Goal: Information Seeking & Learning: Learn about a topic

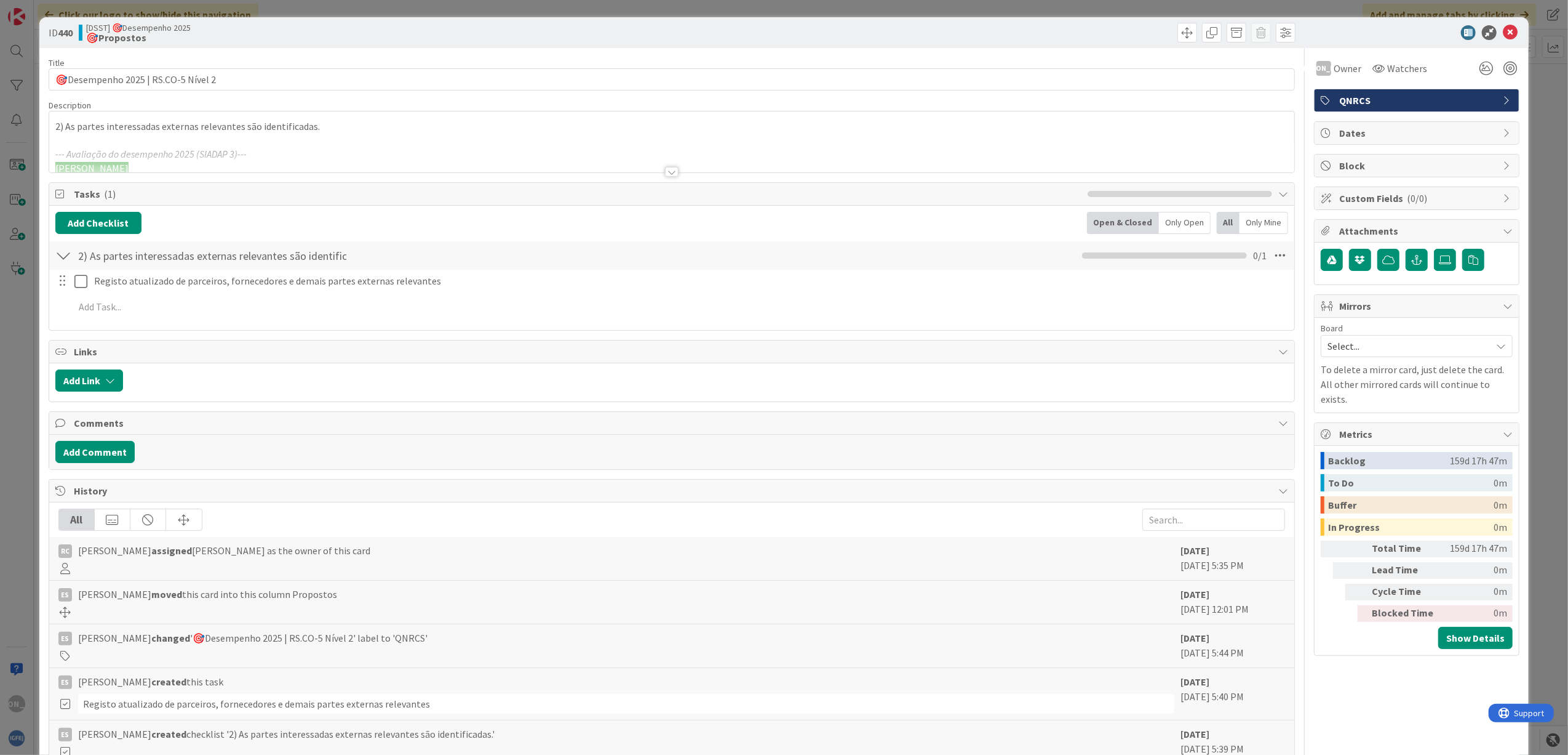
click at [315, 180] on div "Title 35 / 128 🎯Desempenho 2025 | RS.CO-5 Nível 2 Description 2) As partes inte…" at bounding box center [672, 419] width 1247 height 743
click at [665, 170] on div at bounding box center [672, 171] width 14 height 10
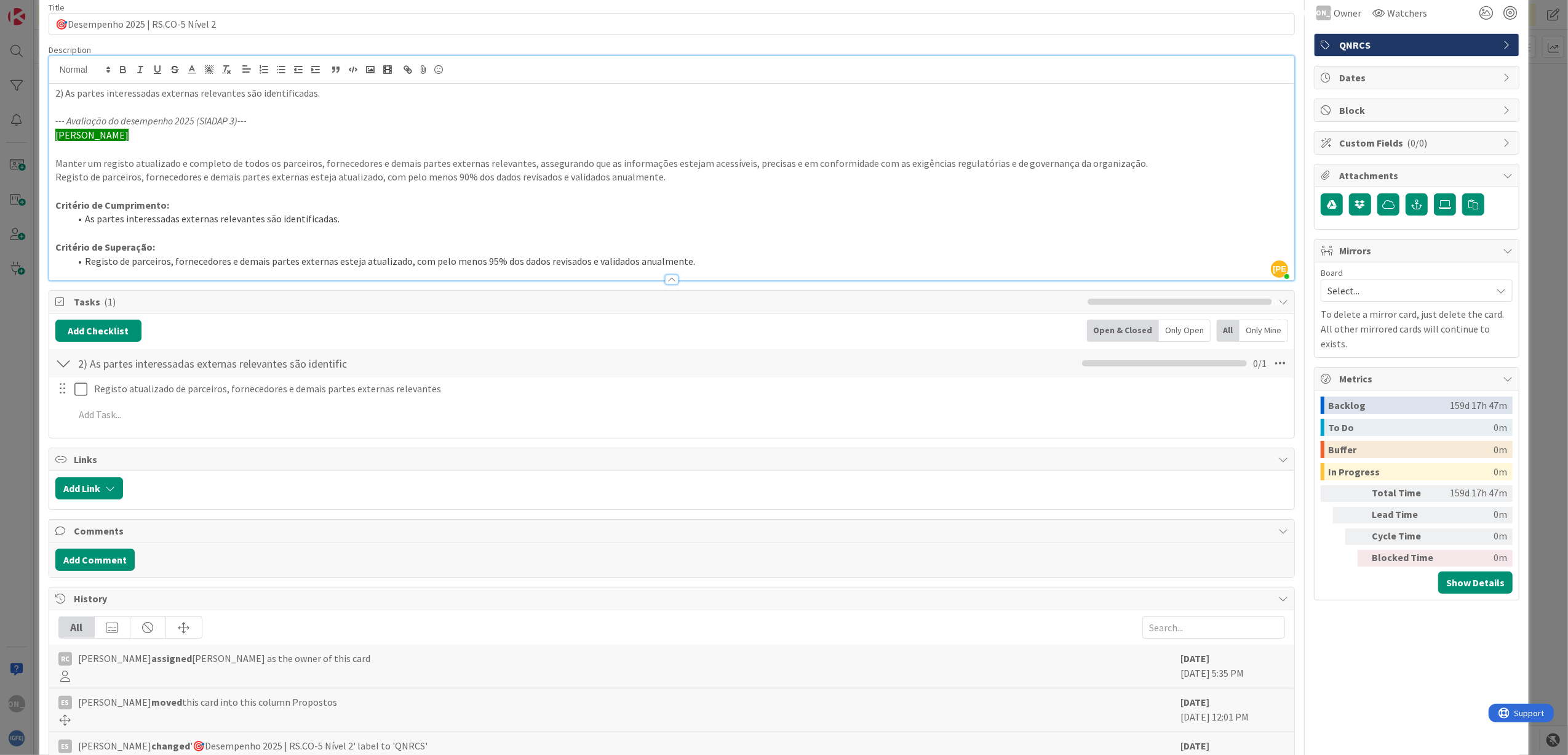
scroll to position [82, 0]
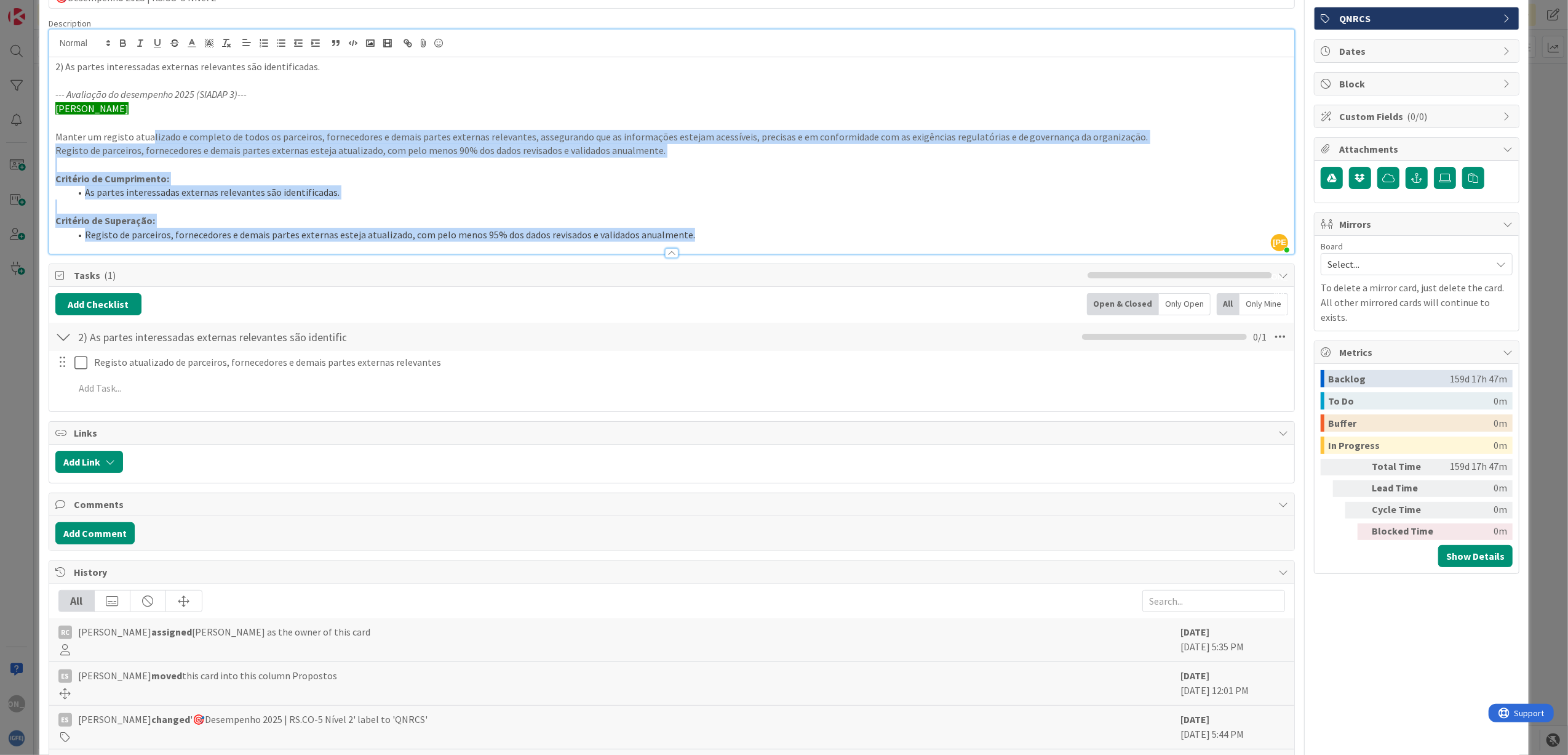
drag, startPoint x: 153, startPoint y: 141, endPoint x: 808, endPoint y: 240, distance: 662.4
click at [808, 240] on div "2) As partes interessadas externas relevantes são identificadas. --- Avaliação …" at bounding box center [672, 155] width 1246 height 197
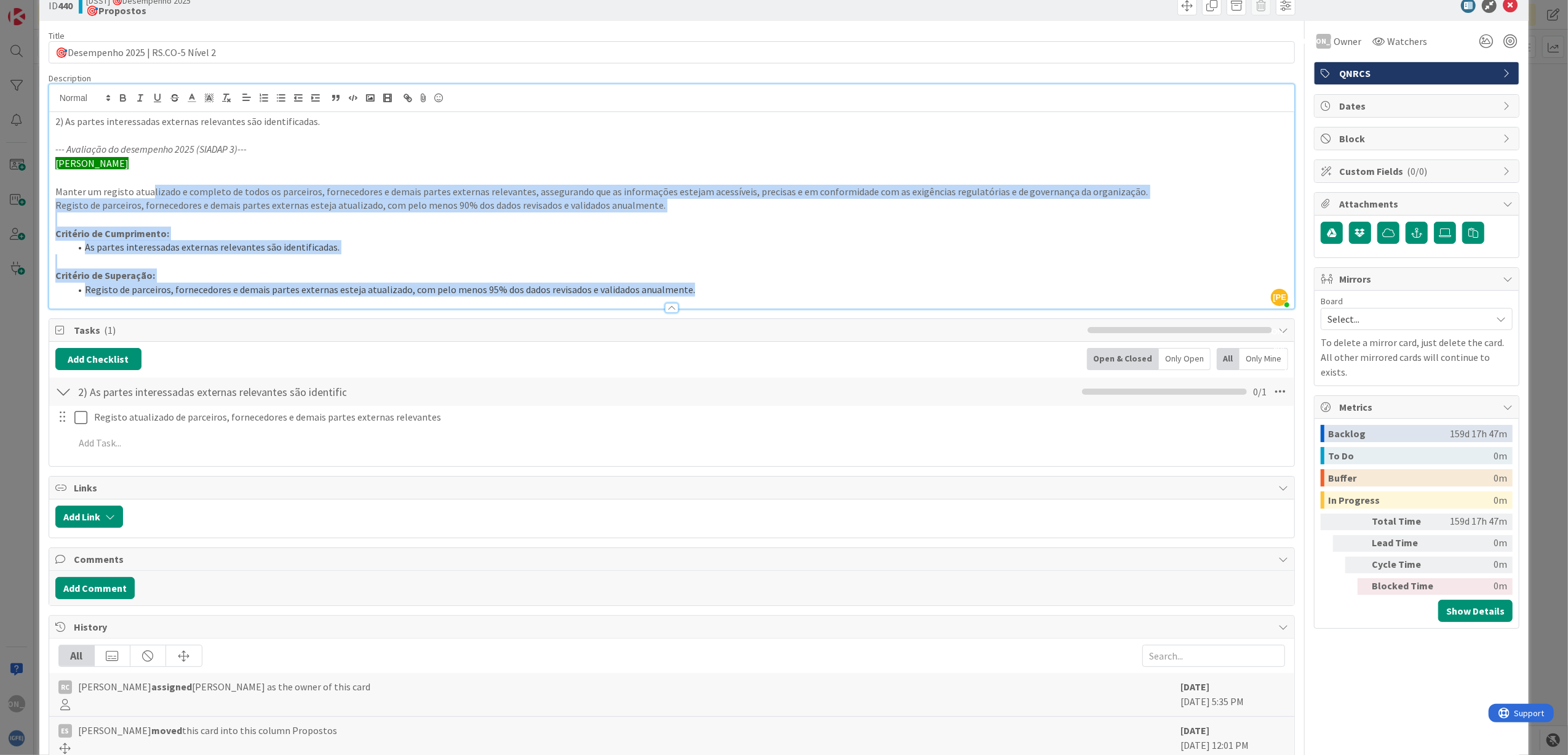
scroll to position [0, 0]
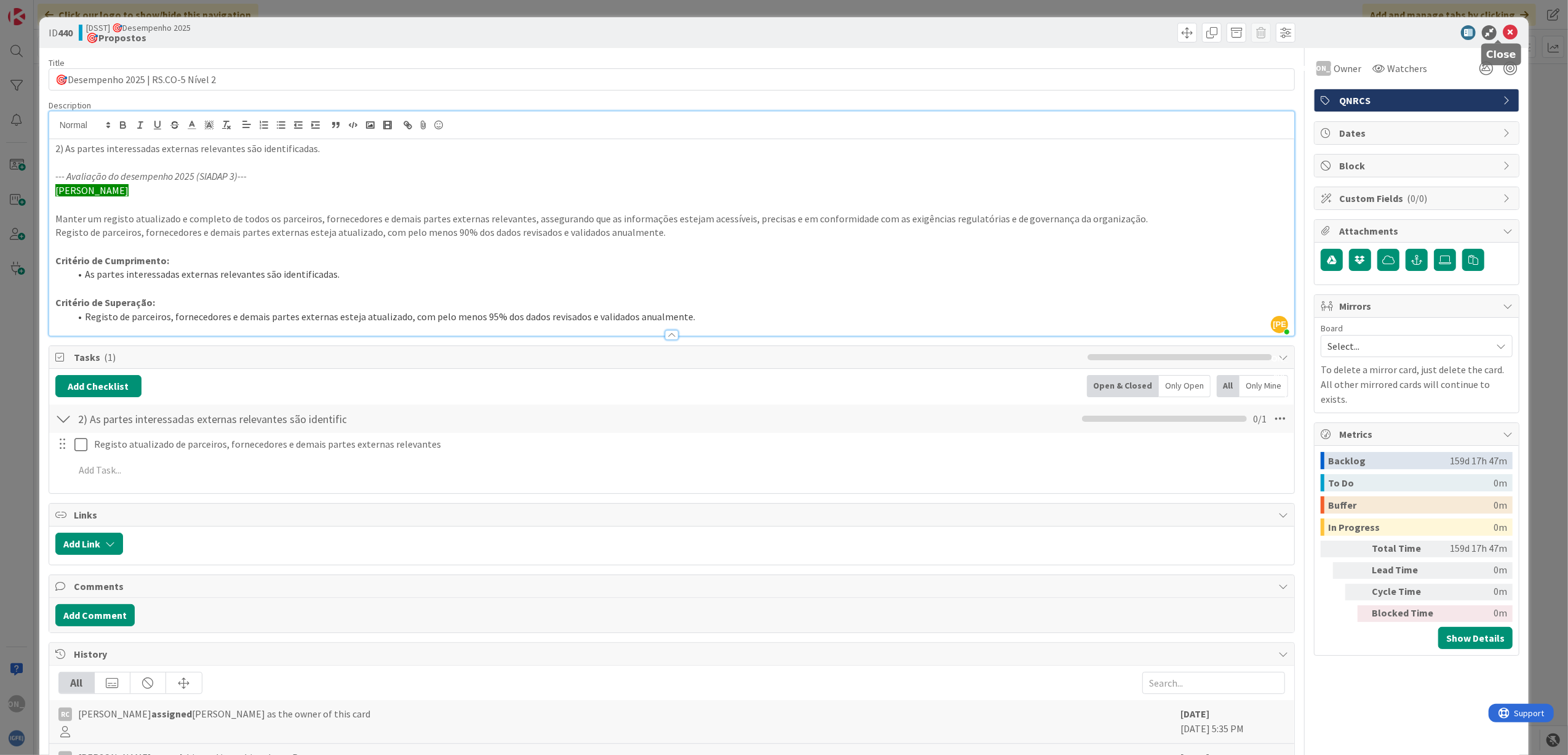
click at [1503, 29] on icon at bounding box center [1510, 32] width 15 height 15
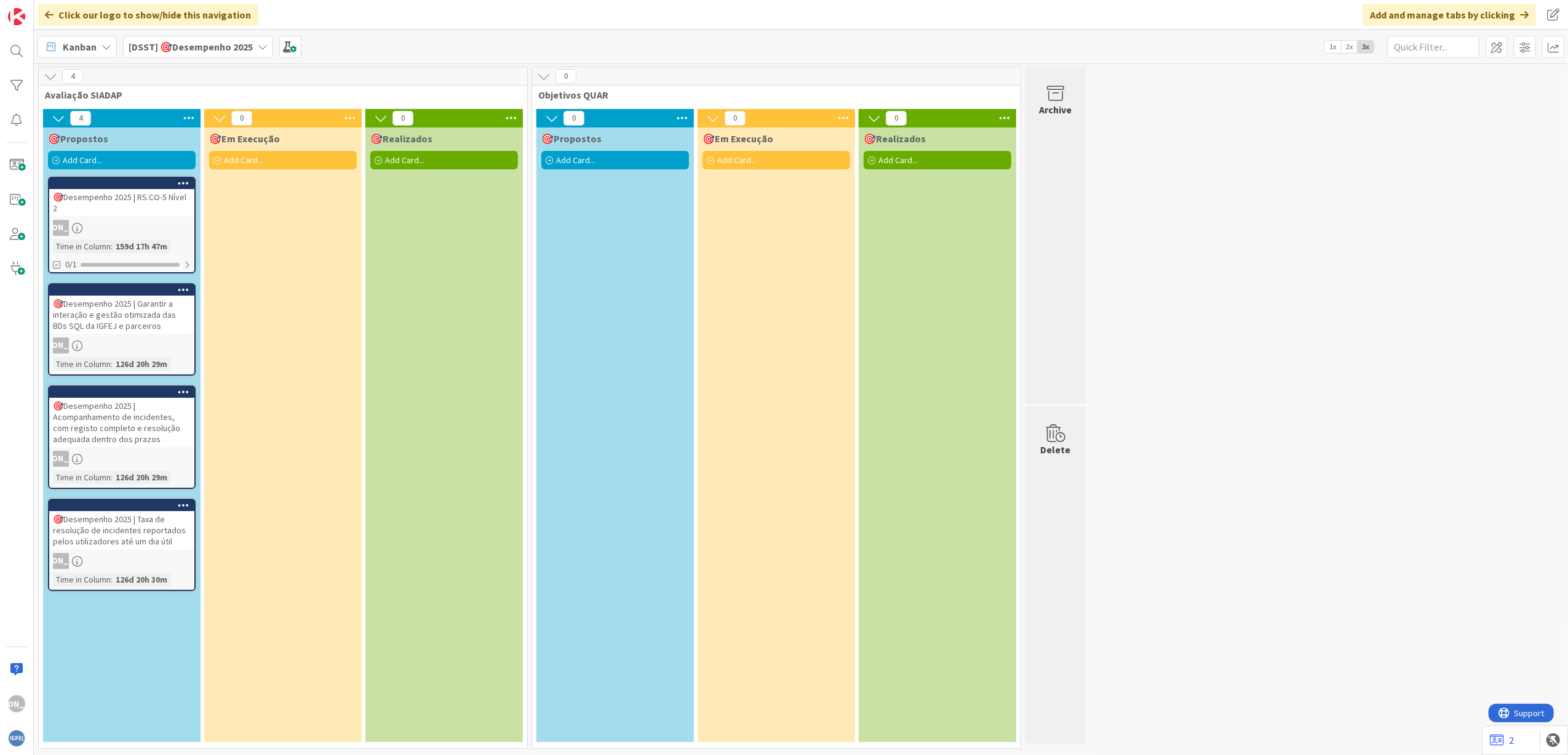
click at [102, 495] on div "🎯Propostos Add Card... 🎯Desempenho 2025 | RS.CO-5 Nível 2 JA Time in Column : 1…" at bounding box center [122, 434] width 157 height 615
click at [112, 528] on div "🎯Desempenho 2025 | Taxa de resolução de incidentes reportados pelos utilizadore…" at bounding box center [122, 529] width 145 height 38
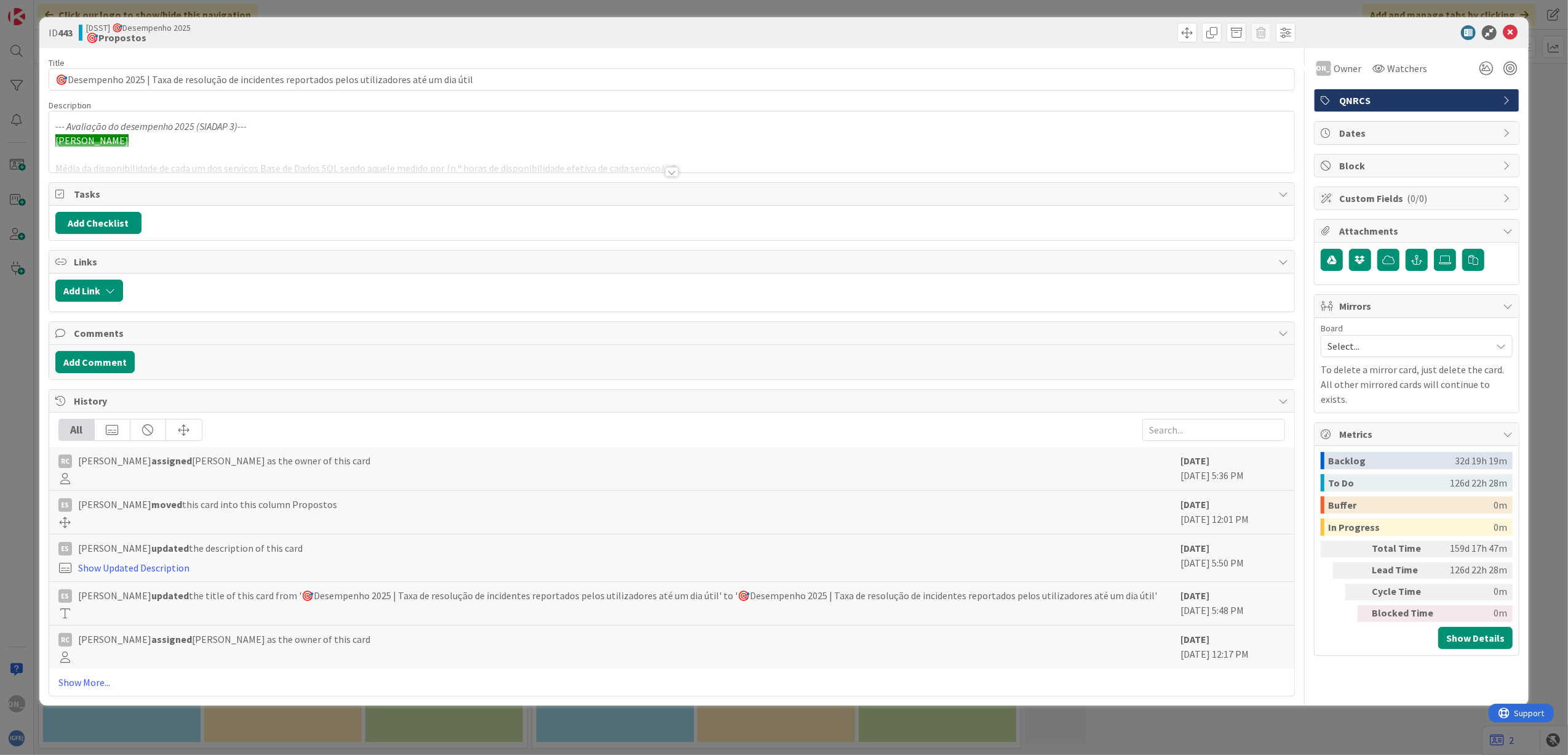
click at [672, 174] on div at bounding box center [672, 171] width 14 height 10
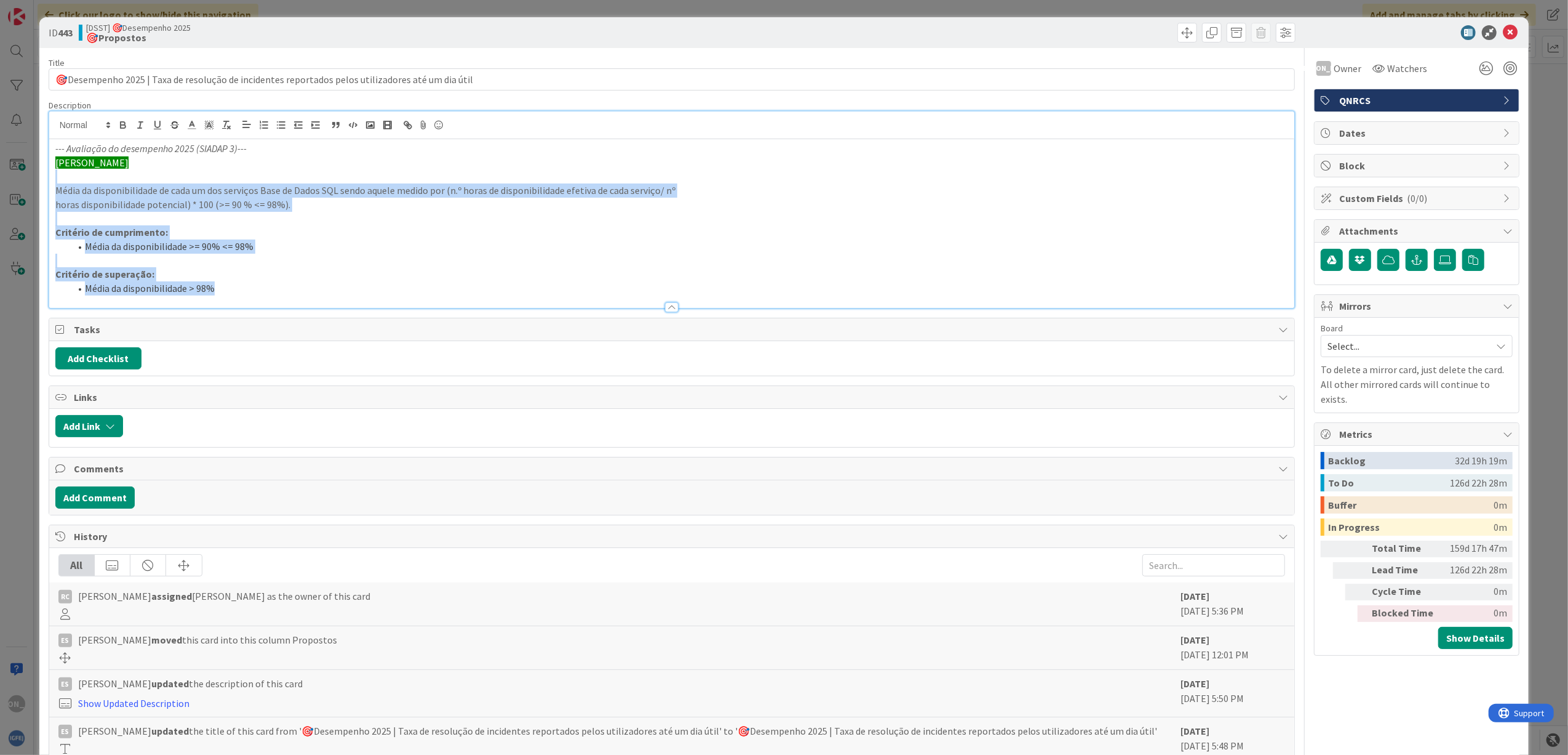
drag, startPoint x: 261, startPoint y: 165, endPoint x: 340, endPoint y: 340, distance: 192.0
click at [340, 340] on div "Title 97 / 128 🎯Desempenho 2025 | Taxa de resolução de incidentes reportados pe…" at bounding box center [672, 440] width 1247 height 784
click at [1049, 235] on p "Critério de cumprimento:" at bounding box center [672, 232] width 1233 height 14
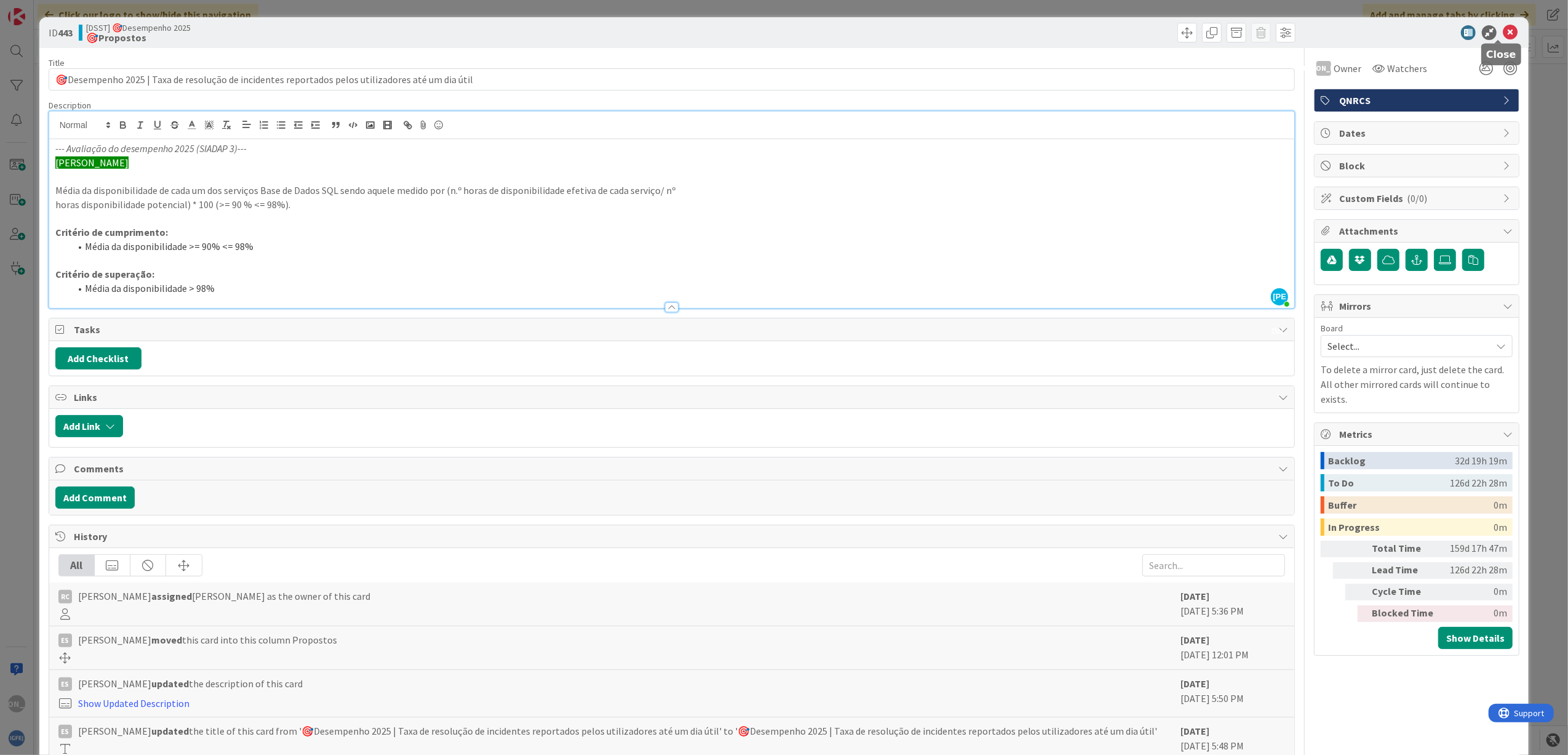
click at [1504, 32] on icon at bounding box center [1510, 32] width 15 height 15
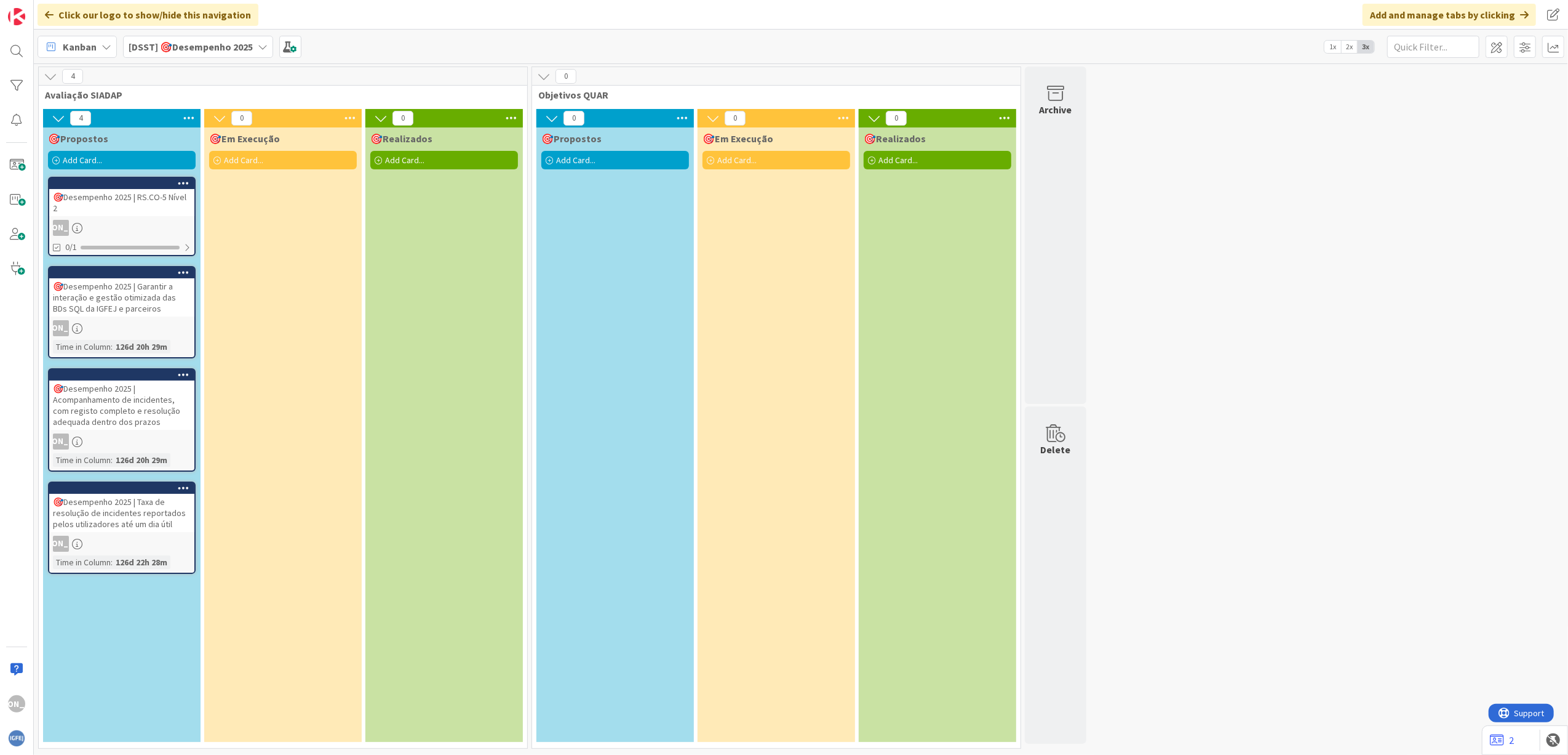
click at [116, 209] on div "🎯Desempenho 2025 | RS.CO-5 Nível 2" at bounding box center [122, 202] width 145 height 27
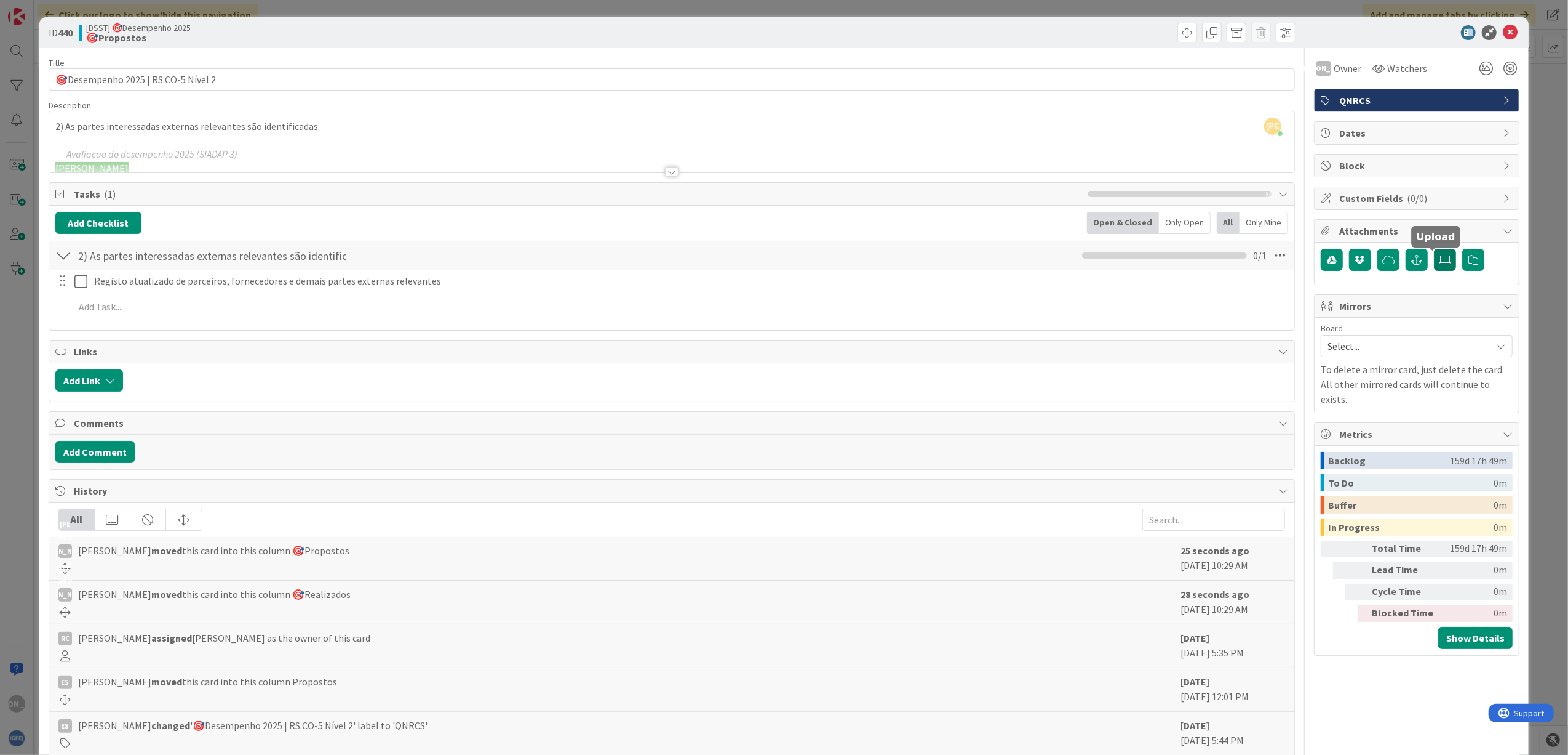
click at [1439, 264] on icon at bounding box center [1445, 259] width 12 height 10
click at [1434, 248] on input "file" at bounding box center [1434, 248] width 0 height 0
click at [1503, 32] on icon at bounding box center [1510, 32] width 15 height 15
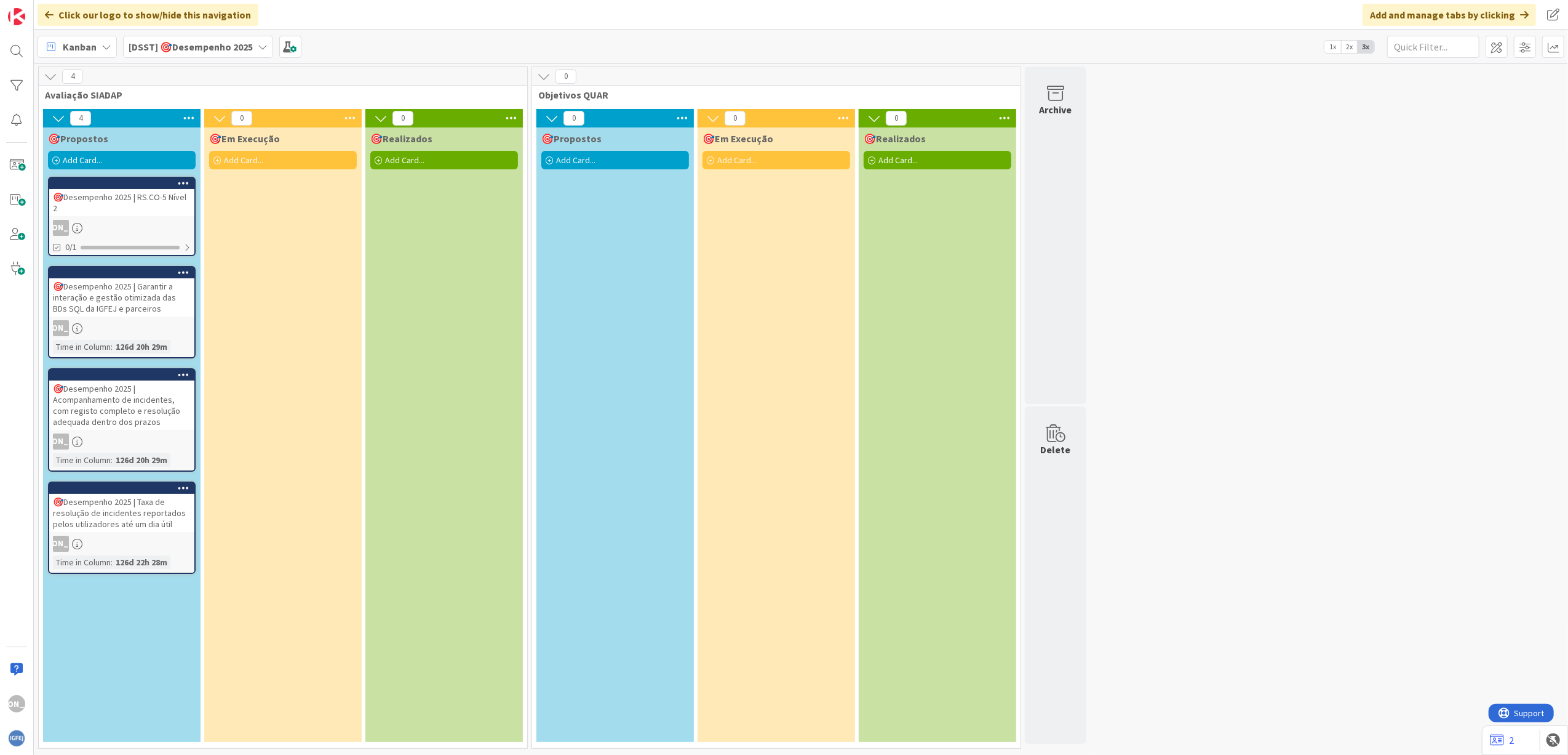
click at [144, 197] on div "🎯Desempenho 2025 | RS.CO-5 Nível 2" at bounding box center [122, 202] width 145 height 27
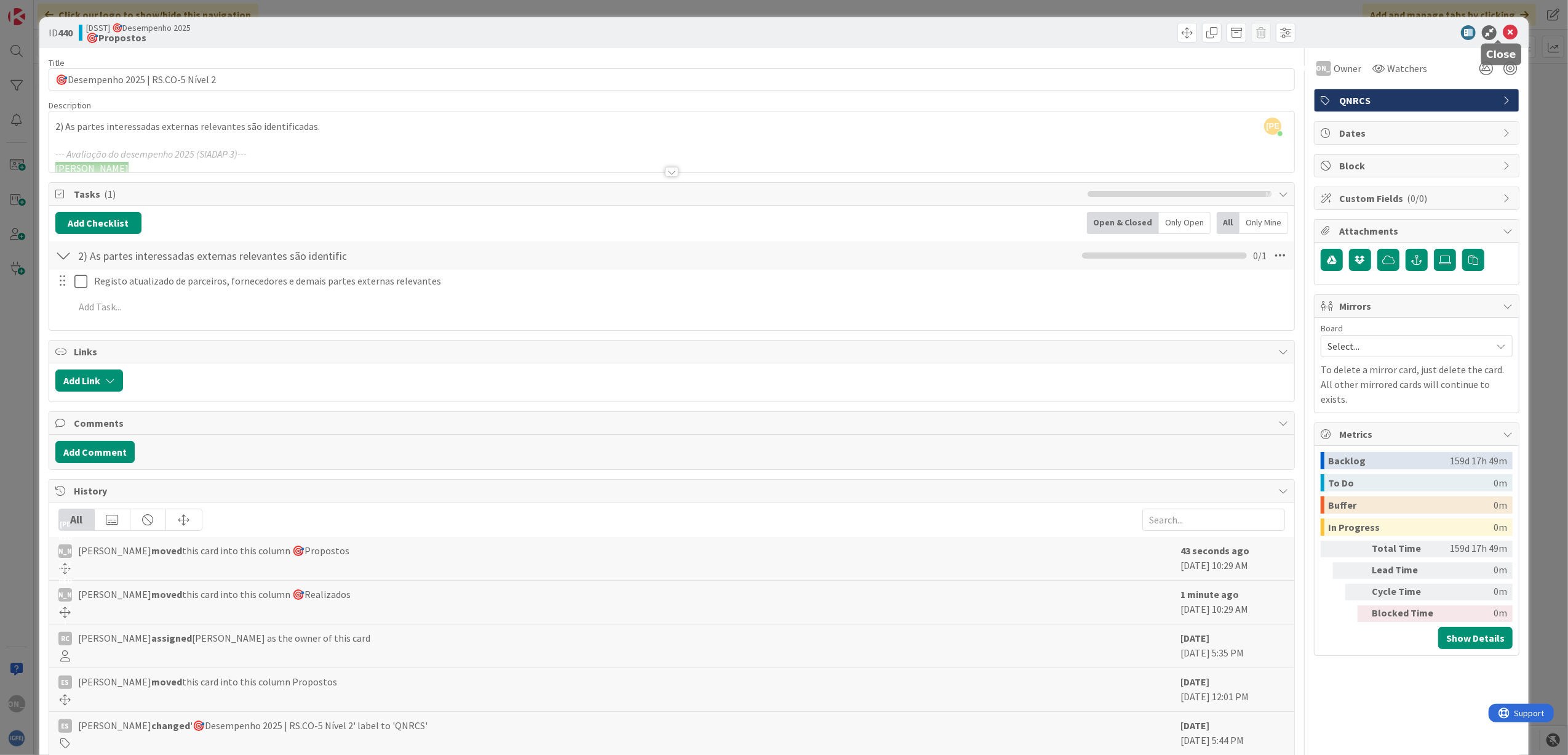
click at [1503, 32] on icon at bounding box center [1510, 32] width 15 height 15
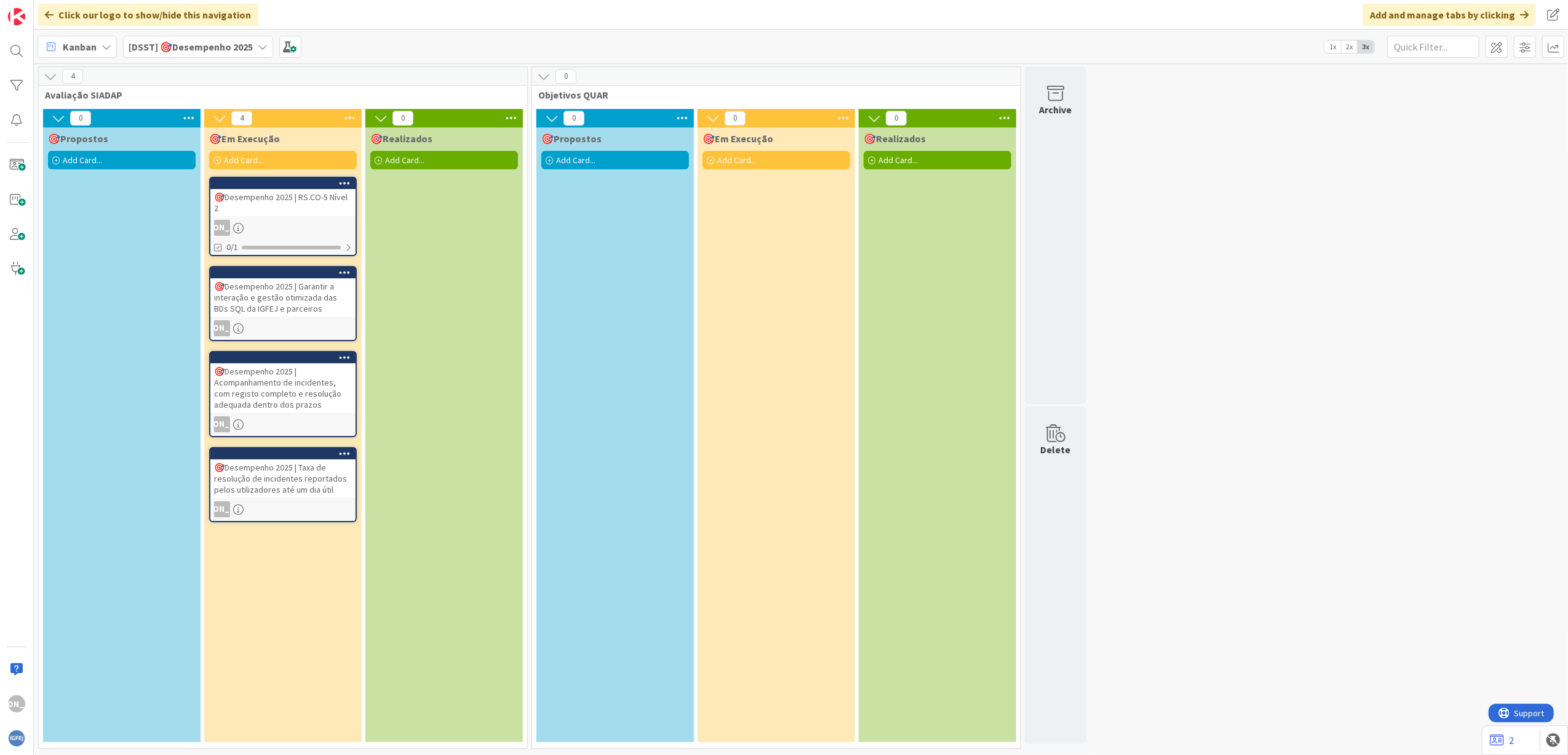
click at [270, 313] on div "🎯Desempenho 2025 | Garantir a interação e gestão otimizada das BDs SQL da IGFEJ…" at bounding box center [283, 297] width 145 height 38
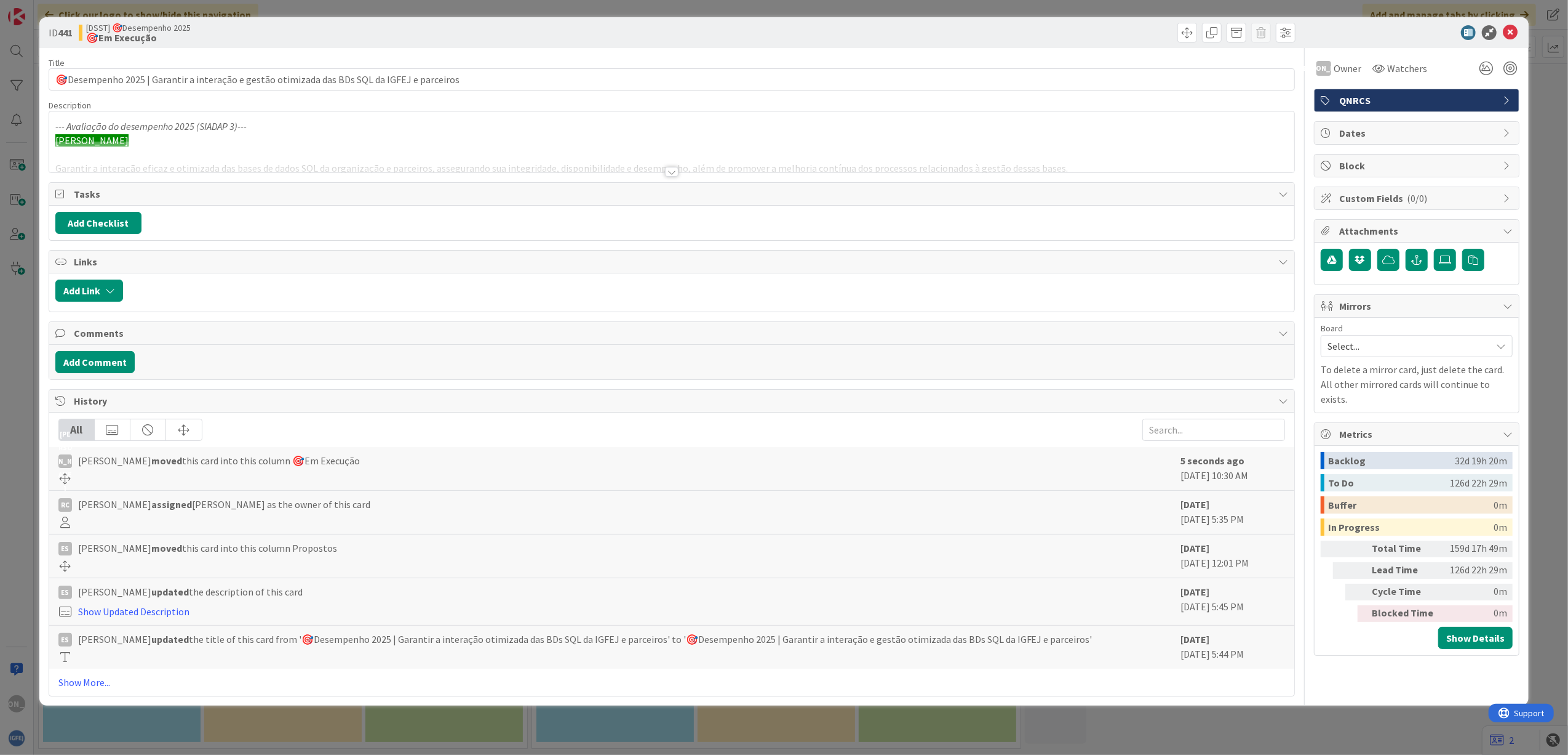
click at [270, 165] on div at bounding box center [672, 157] width 1246 height 32
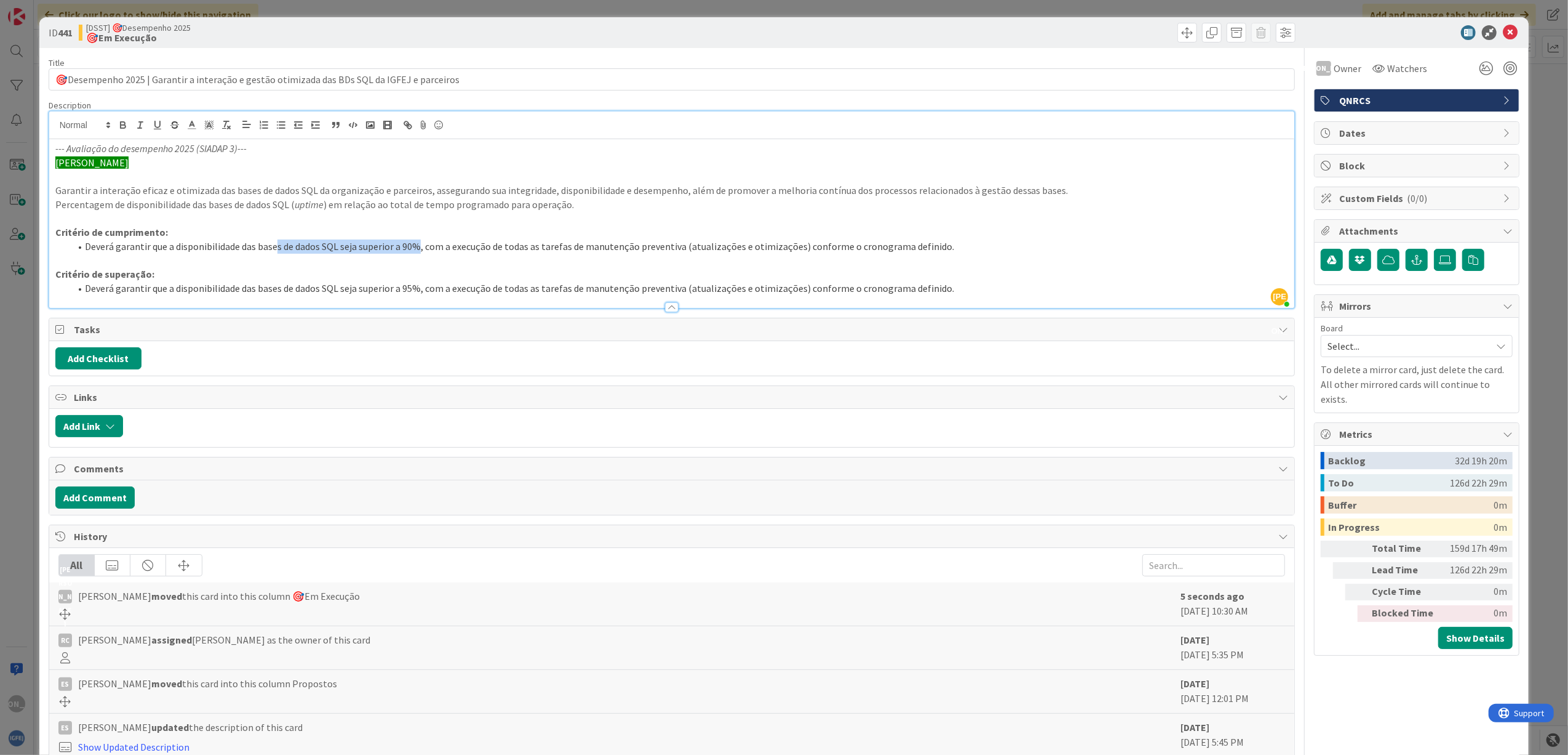
drag, startPoint x: 283, startPoint y: 242, endPoint x: 419, endPoint y: 245, distance: 136.0
click at [419, 245] on li "Deverá garantir que a disponibilidade das bases de dados SQL seja superior a 90…" at bounding box center [679, 246] width 1219 height 14
click at [1503, 38] on icon at bounding box center [1510, 32] width 15 height 15
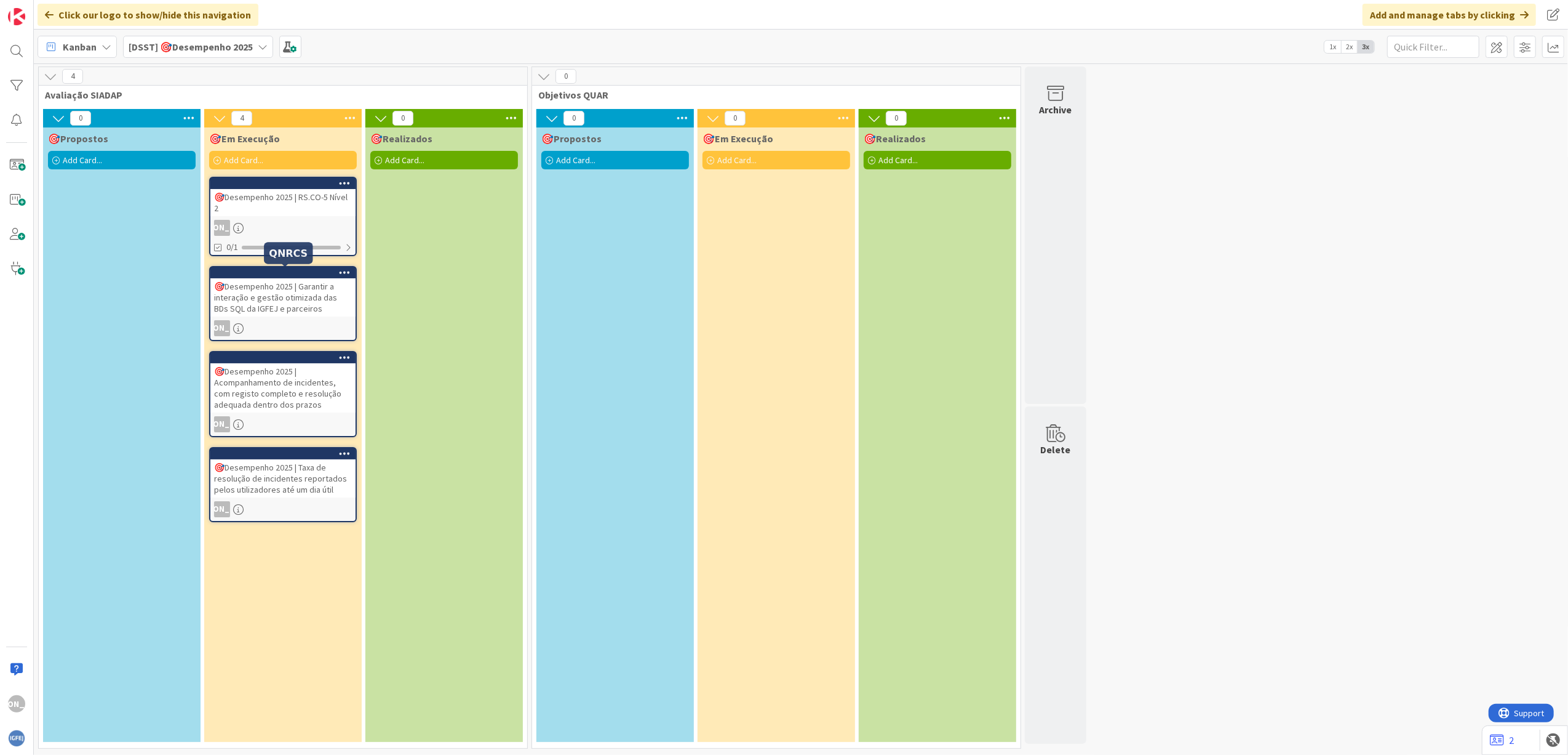
click at [281, 234] on div "[PERSON_NAME]" at bounding box center [283, 228] width 145 height 16
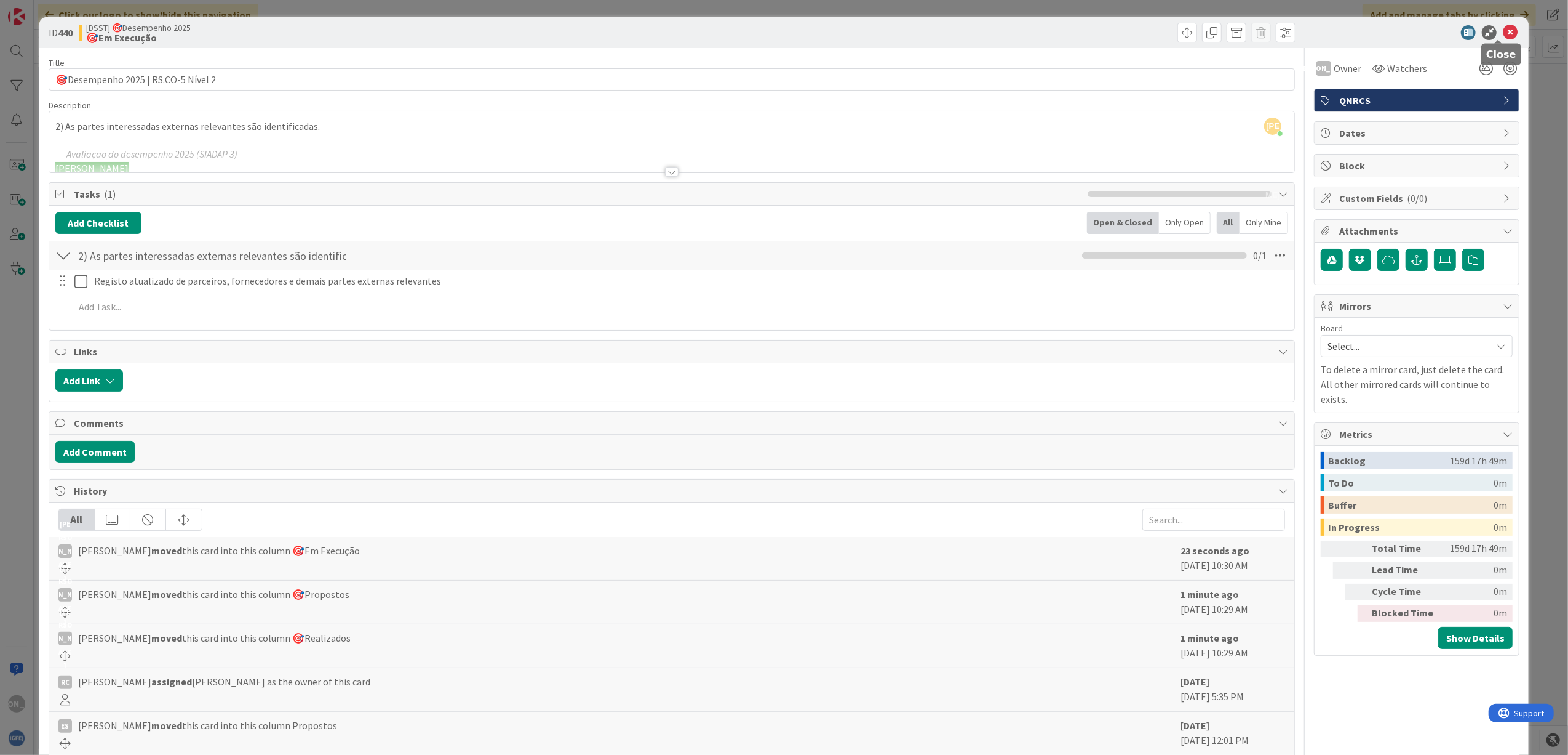
click at [1505, 29] on icon at bounding box center [1510, 32] width 15 height 15
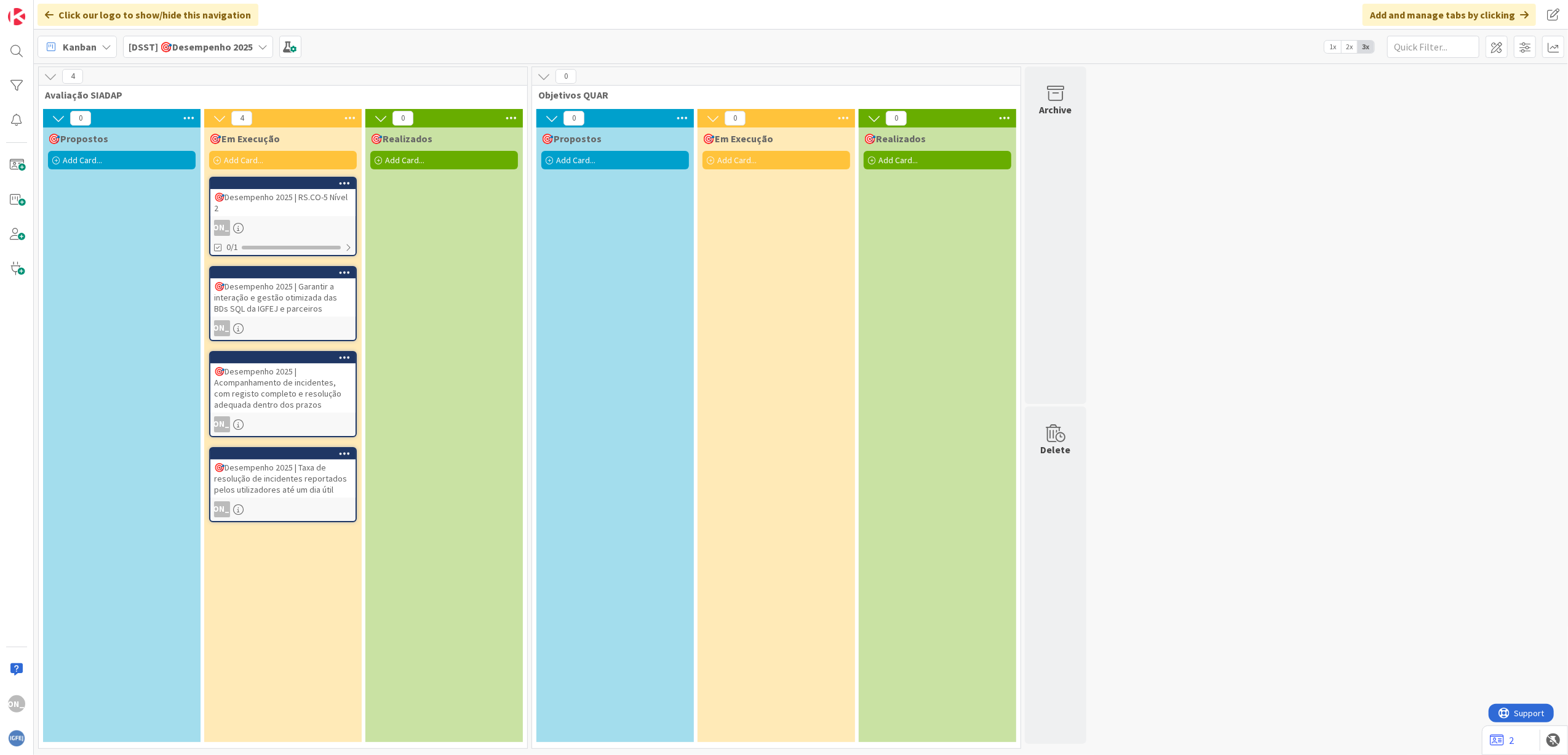
click at [301, 229] on div "[PERSON_NAME]" at bounding box center [283, 228] width 145 height 16
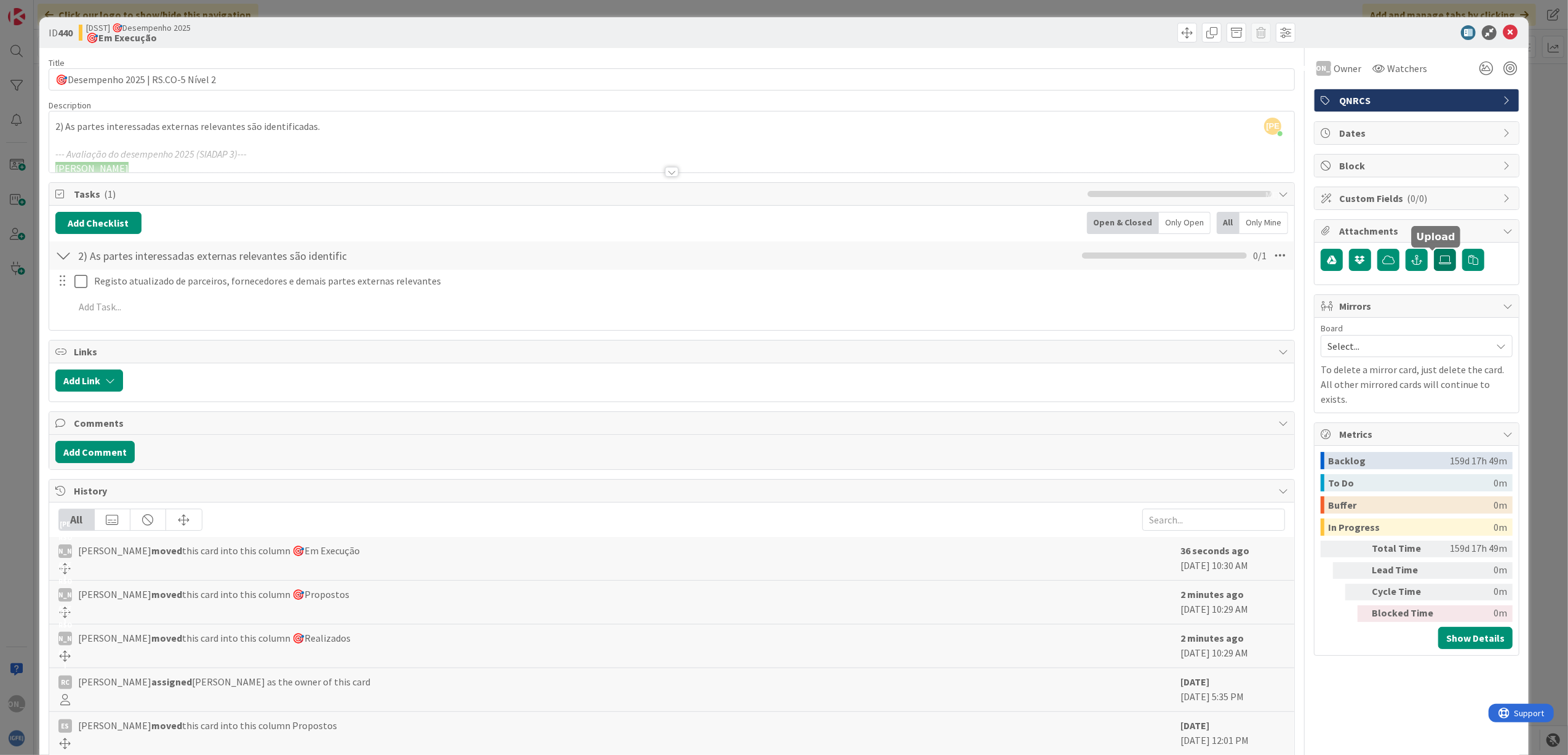
click at [1439, 262] on icon at bounding box center [1445, 259] width 12 height 10
click at [1434, 248] on input "file" at bounding box center [1434, 248] width 0 height 0
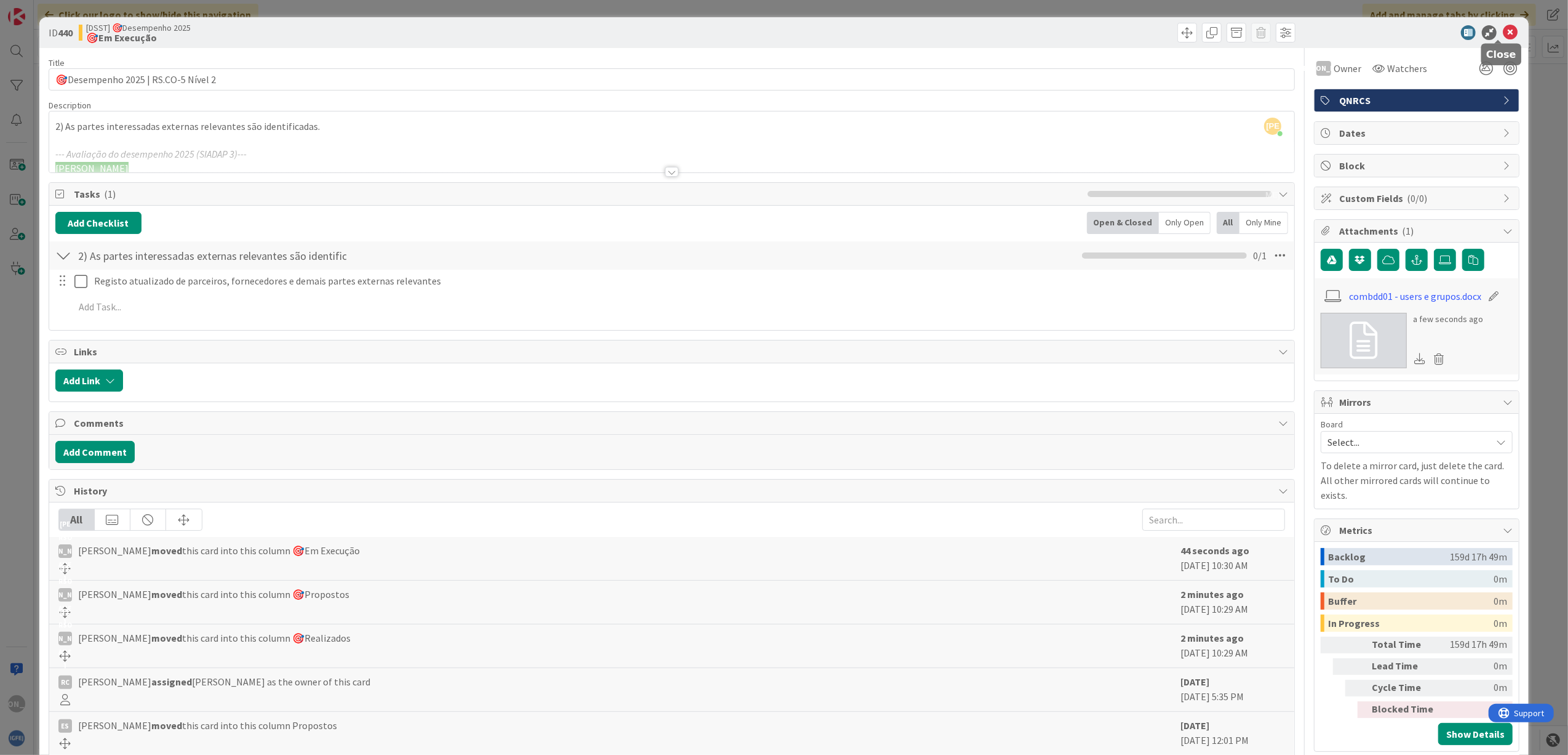
click at [1504, 32] on icon at bounding box center [1510, 32] width 15 height 15
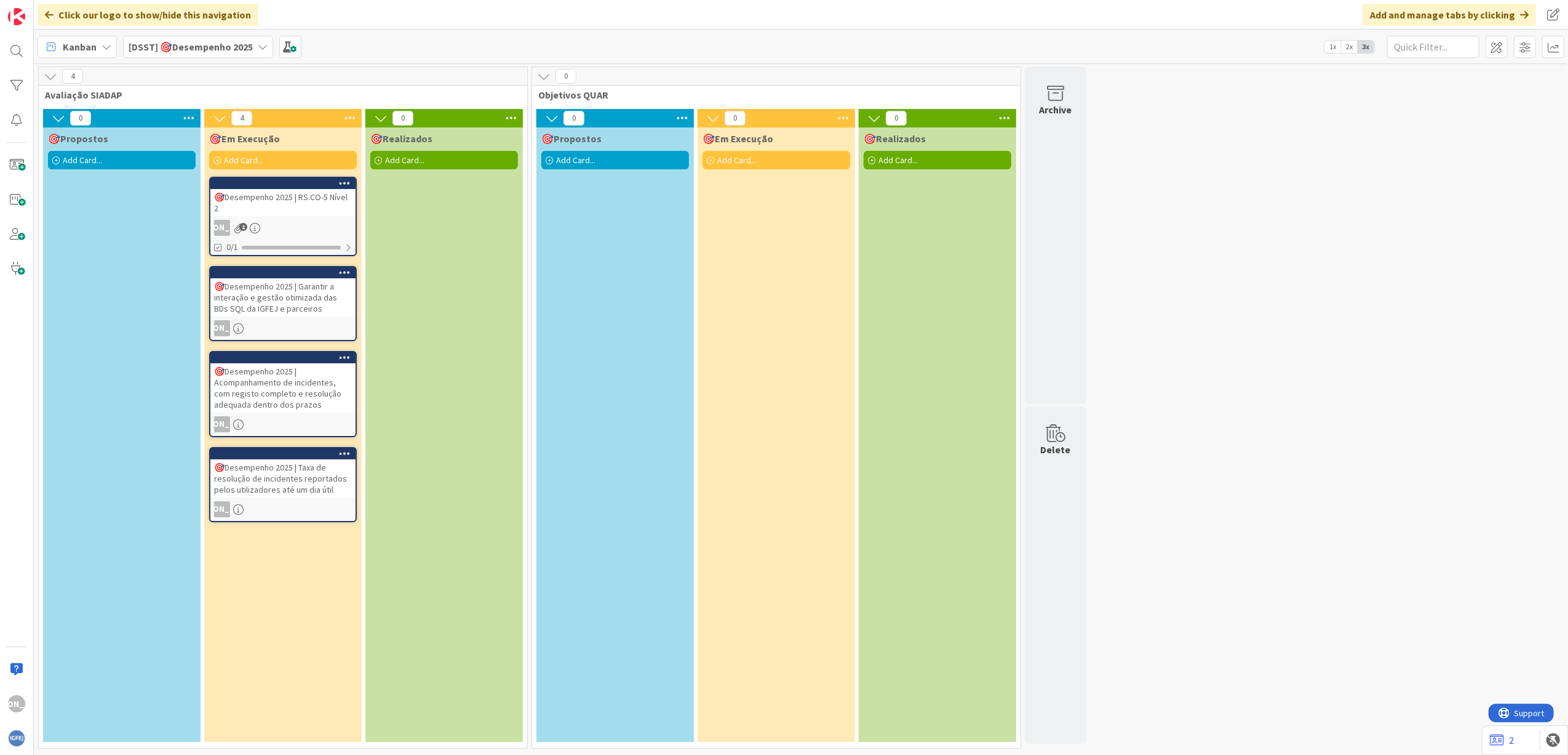
click at [271, 207] on div "🎯Desempenho 2025 | RS.CO-5 Nível 2" at bounding box center [283, 202] width 145 height 27
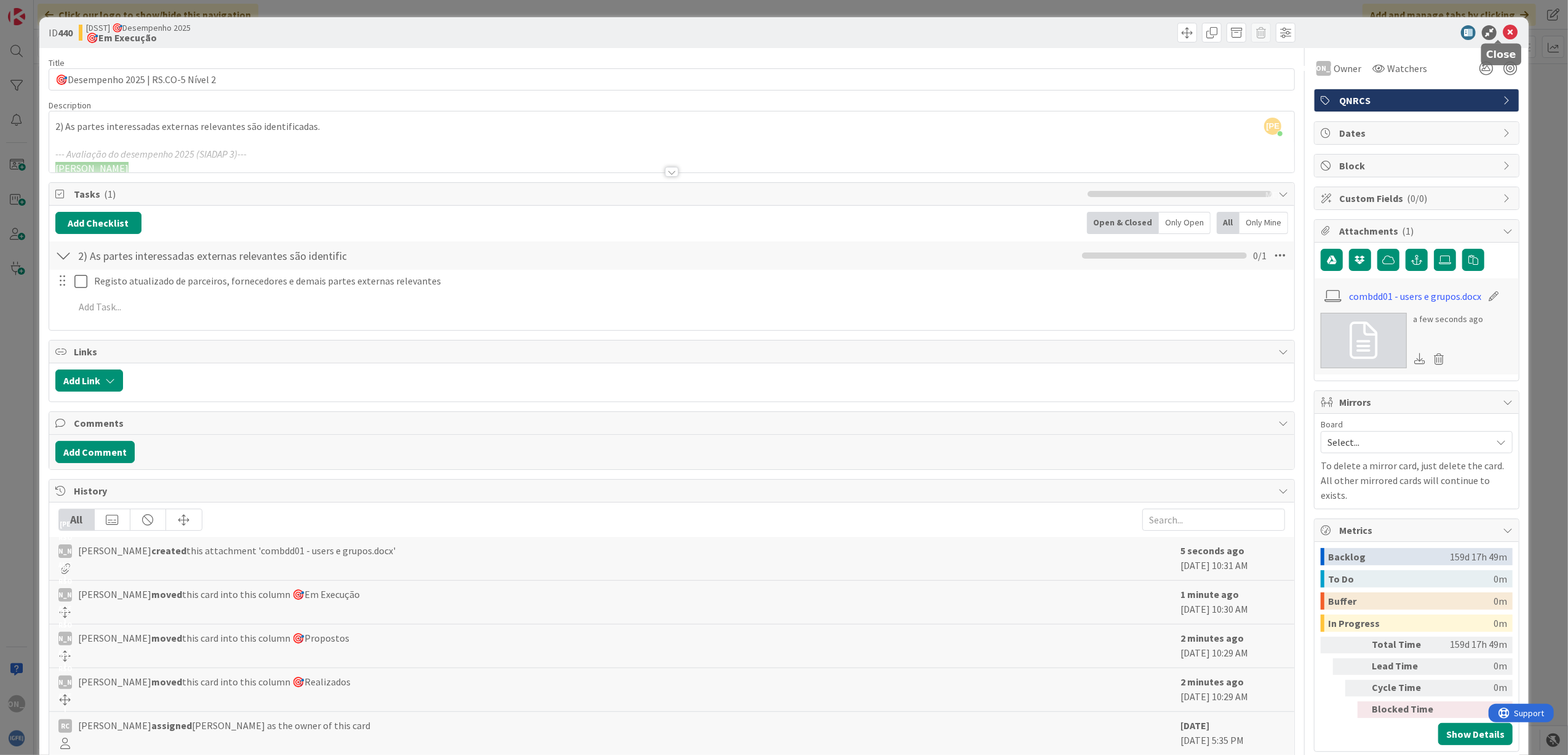
click at [1498, 21] on div "ID 440 [DSST] 🎯Desempenho 2025 🎯Em Execução" at bounding box center [784, 32] width 1490 height 31
click at [1503, 30] on icon at bounding box center [1510, 32] width 15 height 15
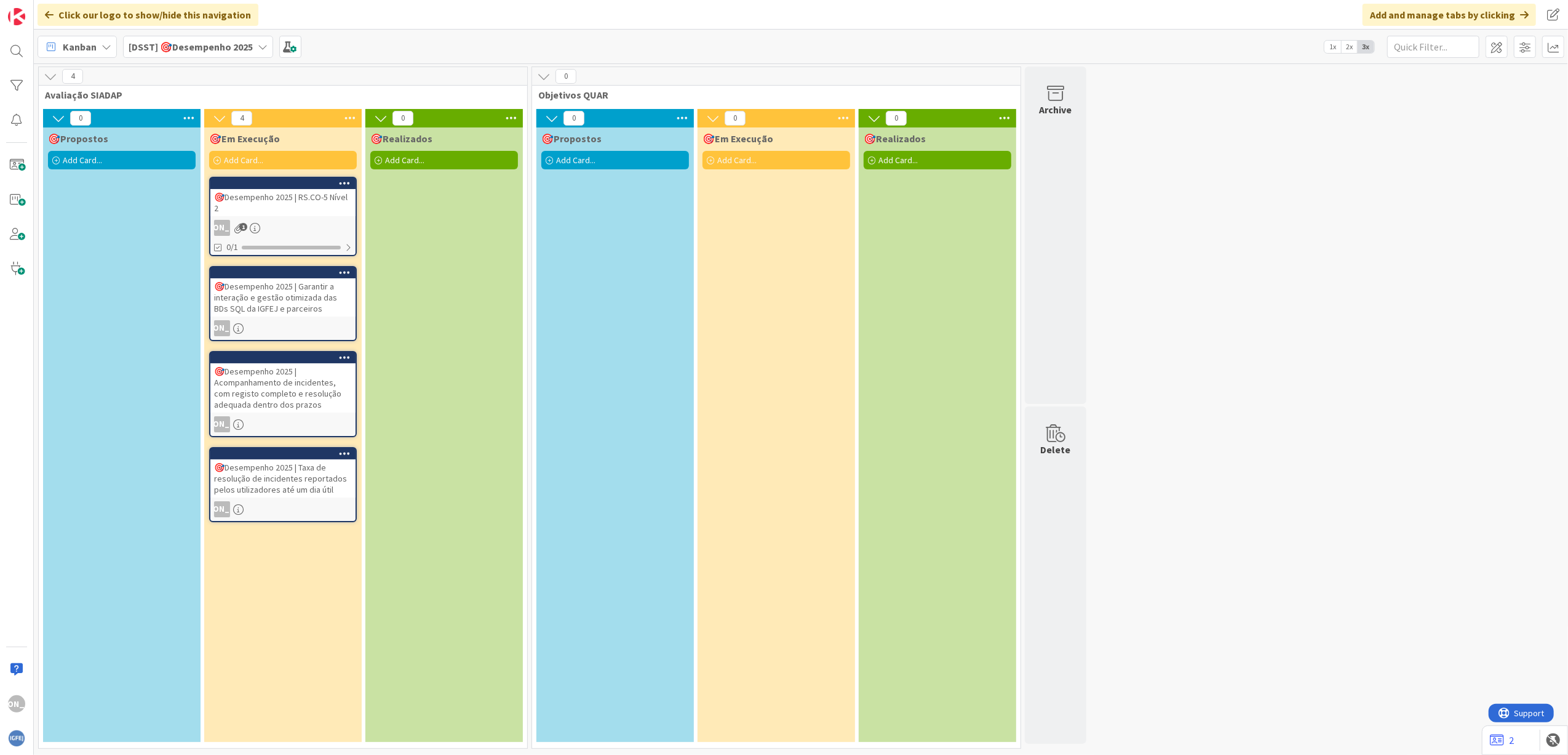
click at [305, 213] on div "🎯Desempenho 2025 | RS.CO-5 Nível 2" at bounding box center [283, 202] width 145 height 27
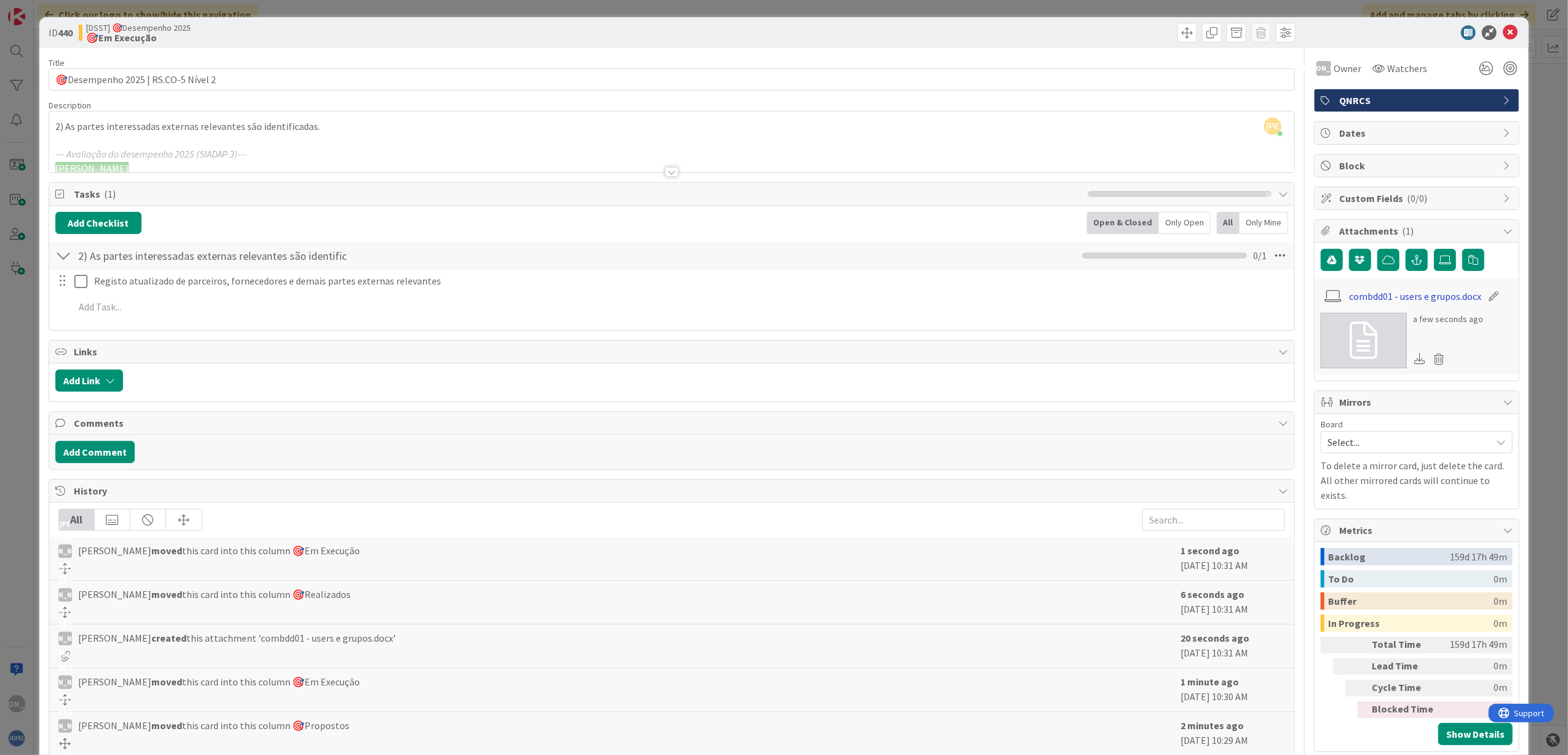
click at [1440, 296] on link "combdd01 - users e grupos.docx" at bounding box center [1416, 295] width 133 height 15
click at [563, 25] on div "[DSST] 🎯Desempenho 2025 🎯Em Execução" at bounding box center [374, 33] width 591 height 20
click at [668, 173] on div at bounding box center [672, 171] width 14 height 10
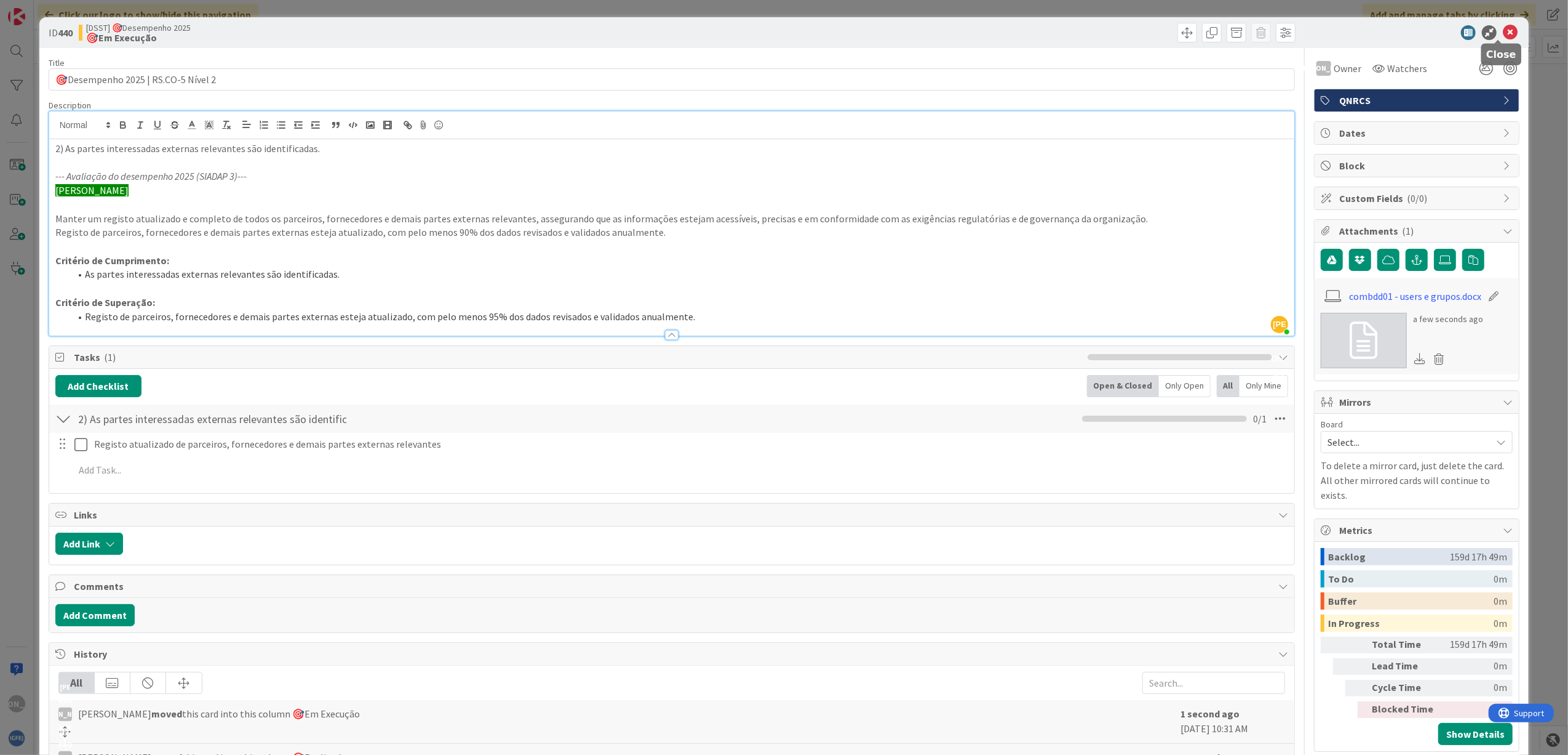
click at [1507, 35] on div at bounding box center [1411, 32] width 218 height 15
click at [1503, 32] on icon at bounding box center [1510, 32] width 15 height 15
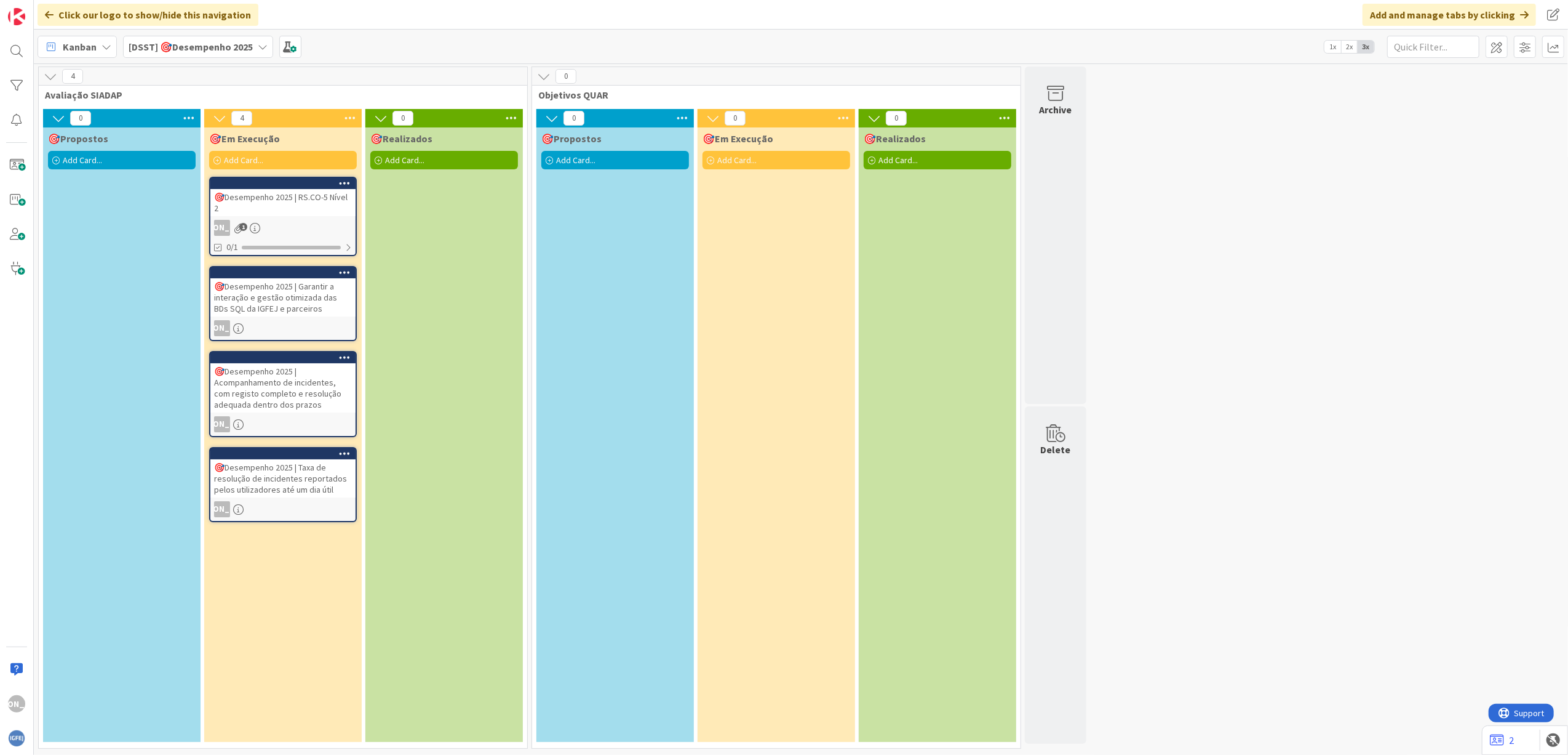
click at [281, 227] on div "JA 1" at bounding box center [283, 228] width 145 height 16
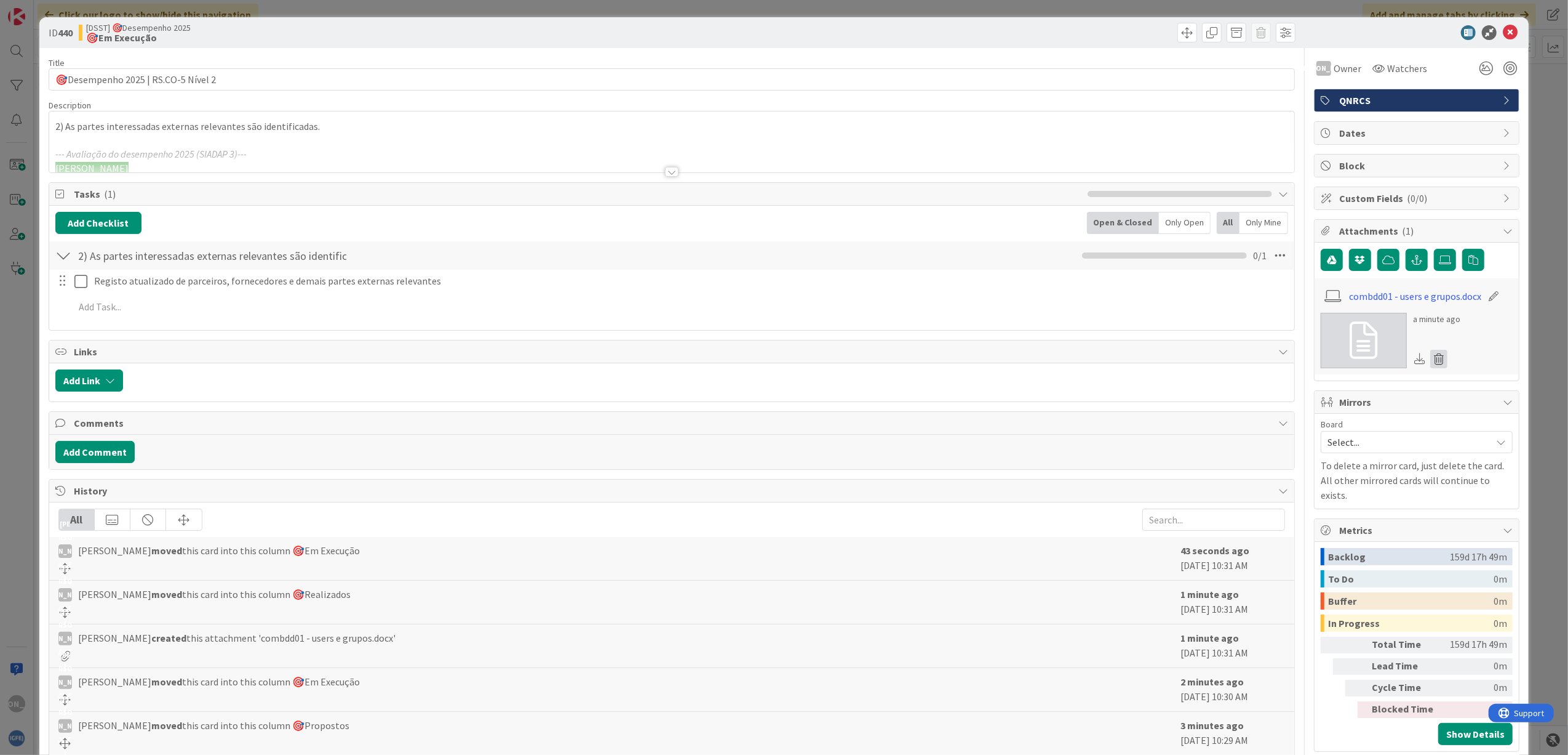
click at [1434, 361] on icon at bounding box center [1439, 359] width 17 height 19
click at [1315, 424] on button "Delete" at bounding box center [1324, 418] width 46 height 22
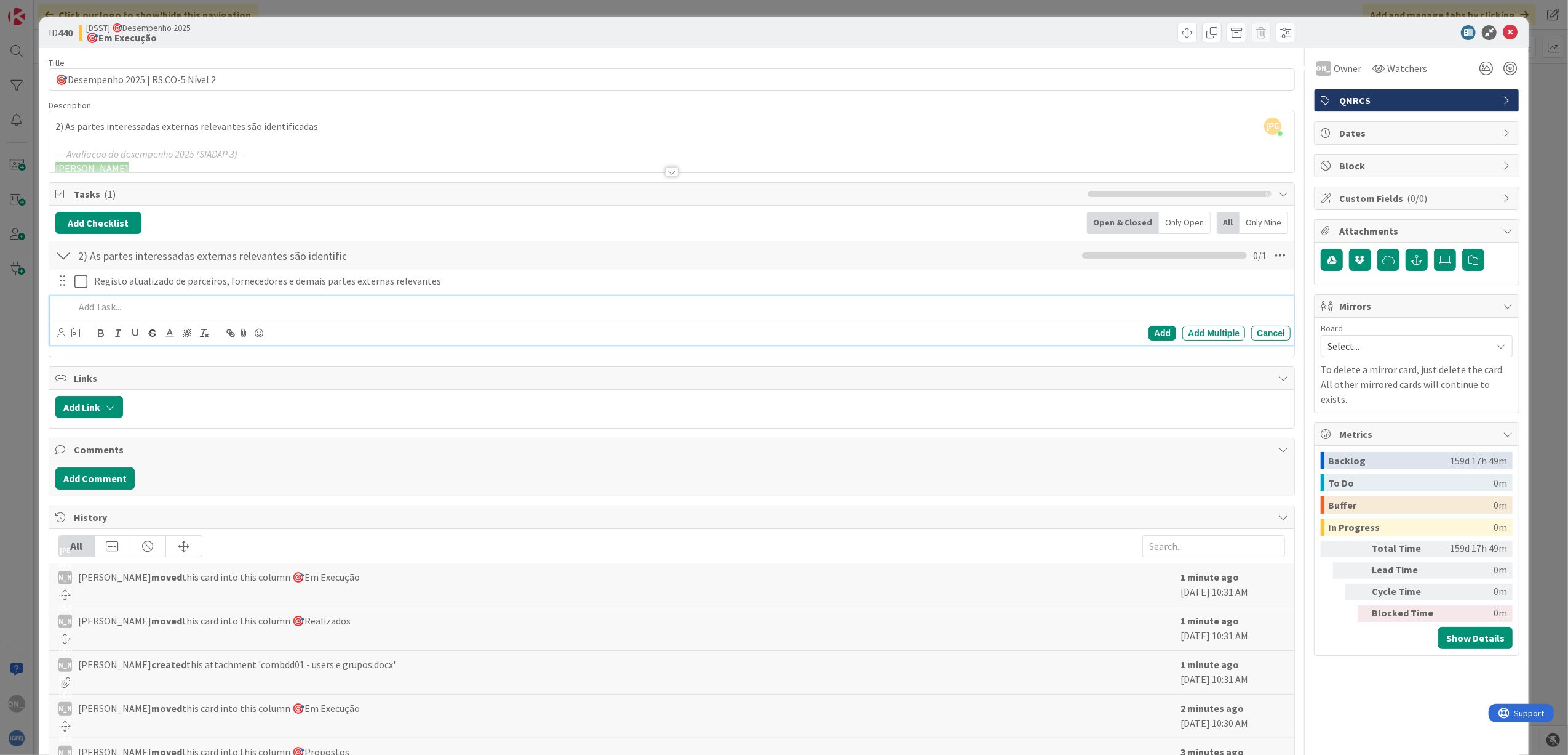
click at [983, 299] on div at bounding box center [680, 307] width 1222 height 22
click at [1503, 30] on icon at bounding box center [1510, 32] width 15 height 15
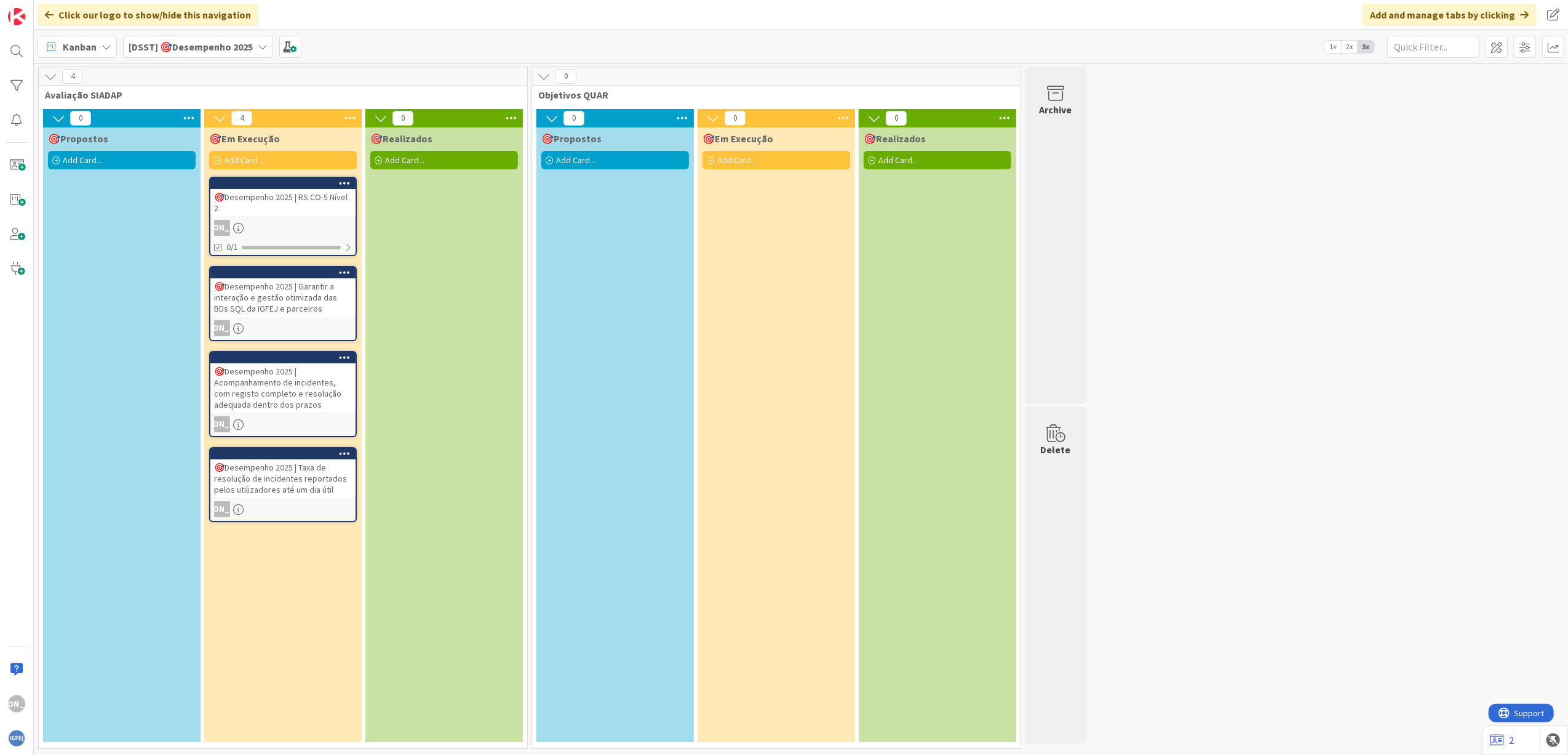
click at [130, 210] on div "🎯Propostos Add Card..." at bounding box center [122, 434] width 157 height 615
click at [69, 157] on span "Add Card..." at bounding box center [82, 160] width 39 height 11
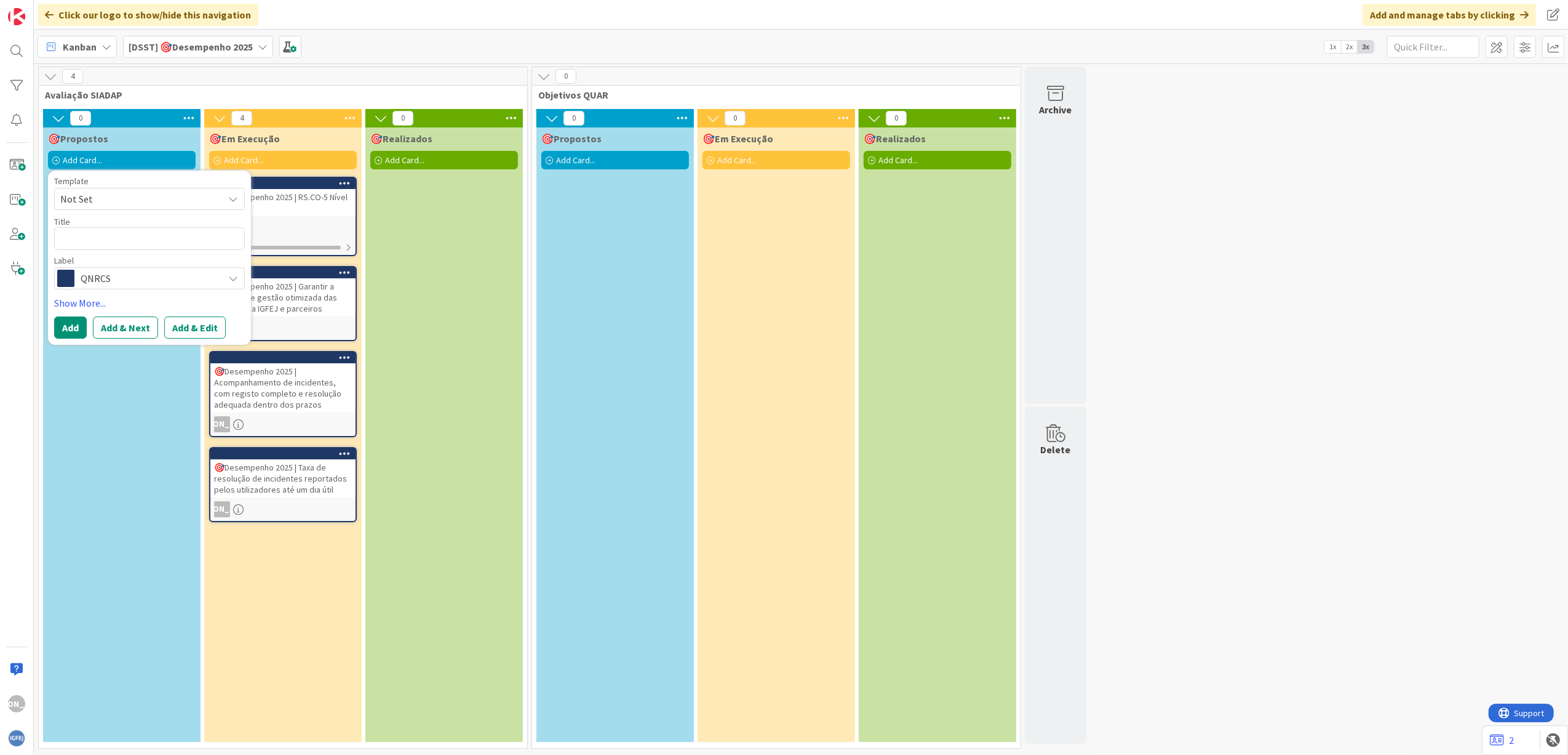
click at [113, 373] on div "🎯Propostos Add Card... Template Not Set Title 0 / 128 Label QNRCS Show More... …" at bounding box center [122, 434] width 157 height 615
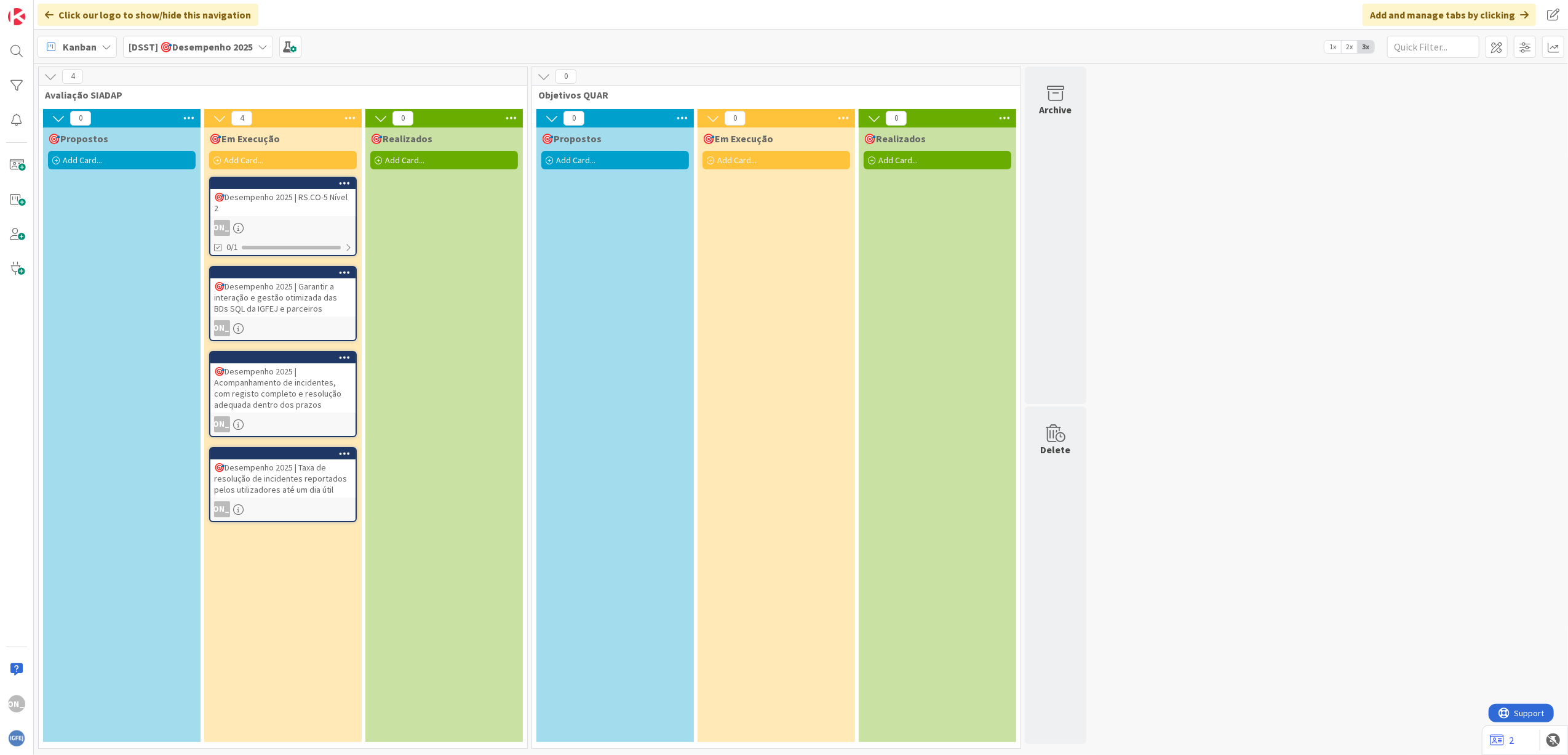
click at [353, 118] on icon at bounding box center [350, 118] width 16 height 19
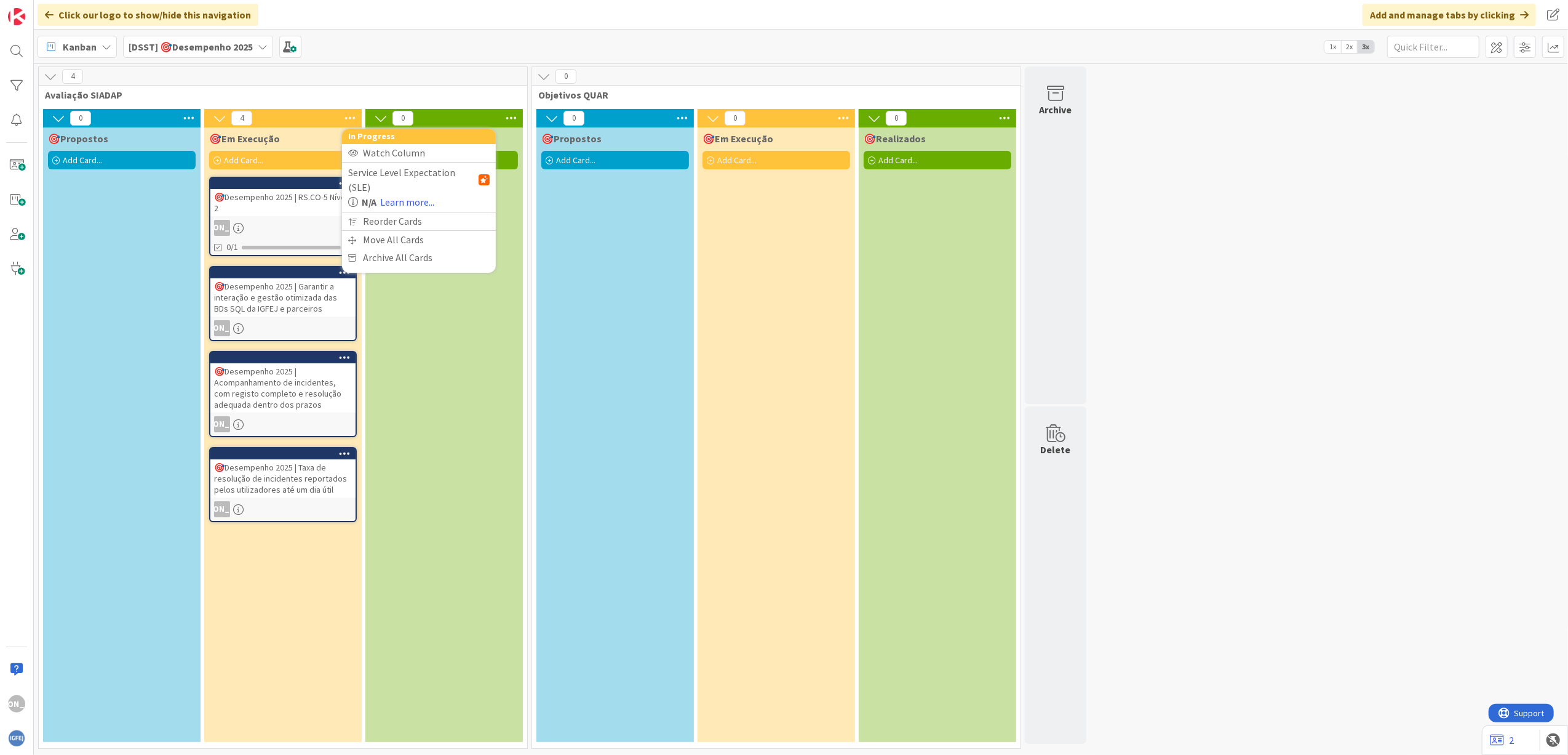
click at [401, 357] on div "🎯Realizados Add Card..." at bounding box center [444, 434] width 157 height 615
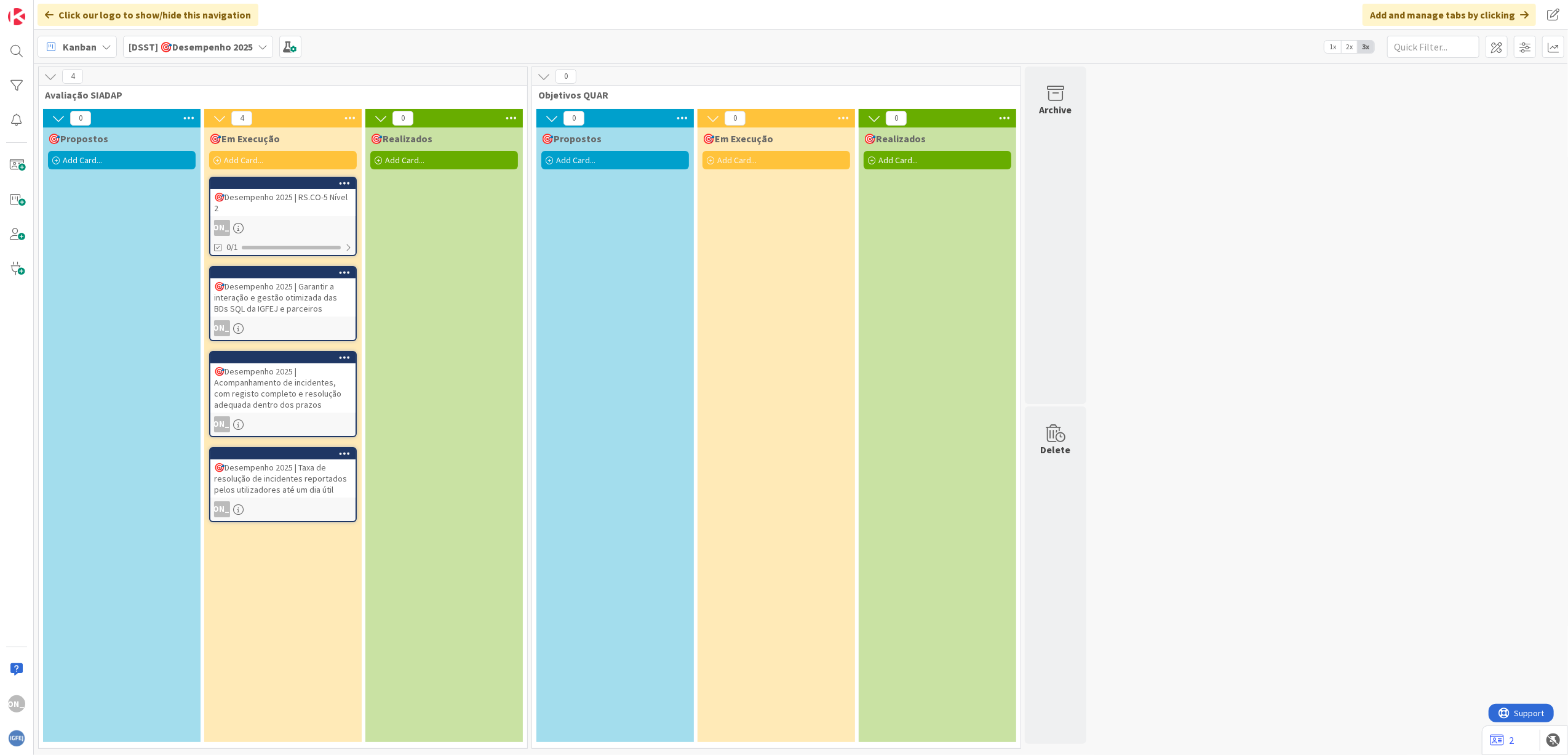
click at [284, 470] on div "🎯Desempenho 2025 | Taxa de resolução de incidentes reportados pelos utilizadore…" at bounding box center [283, 477] width 145 height 38
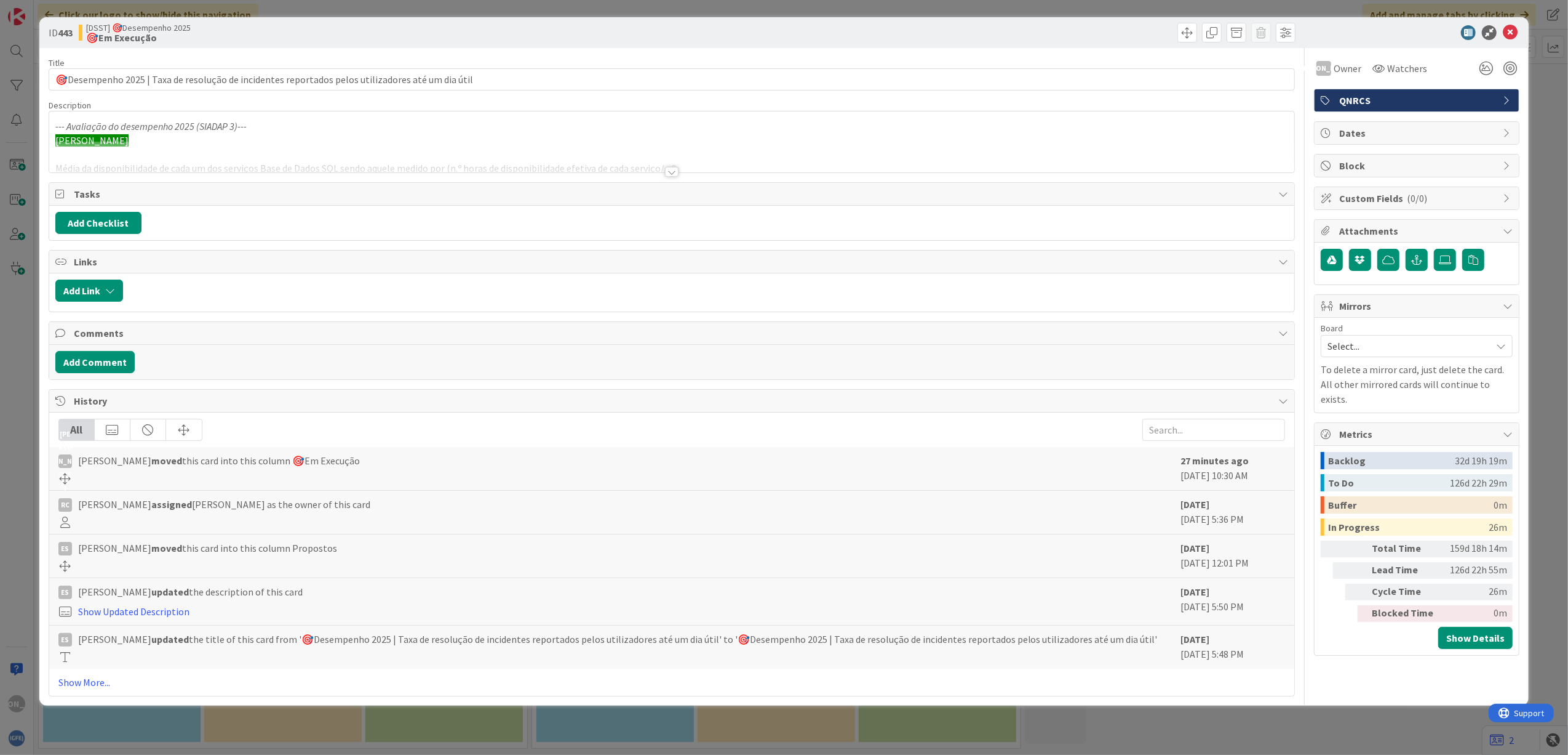
click at [668, 171] on div at bounding box center [672, 171] width 14 height 10
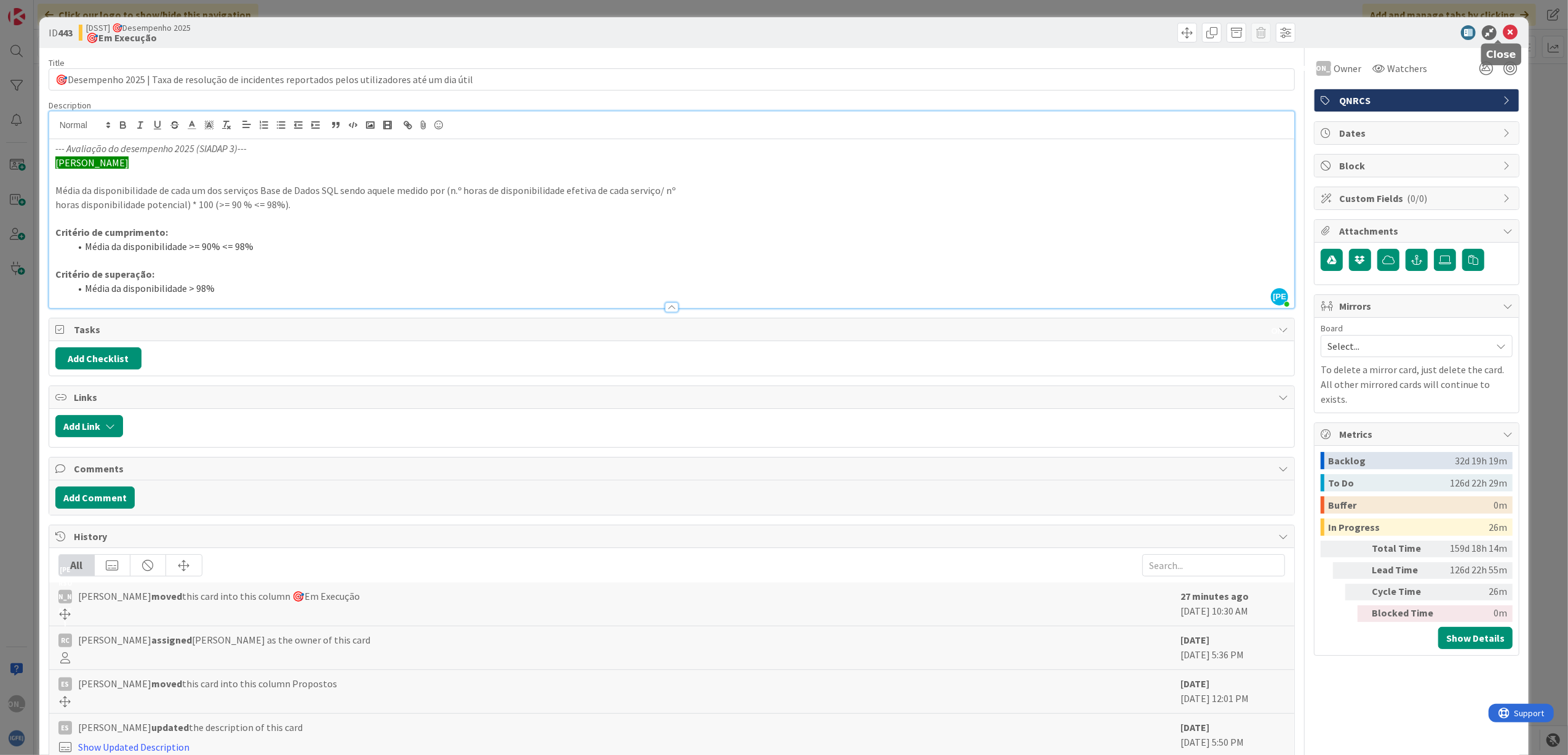
click at [1503, 26] on icon at bounding box center [1510, 32] width 15 height 15
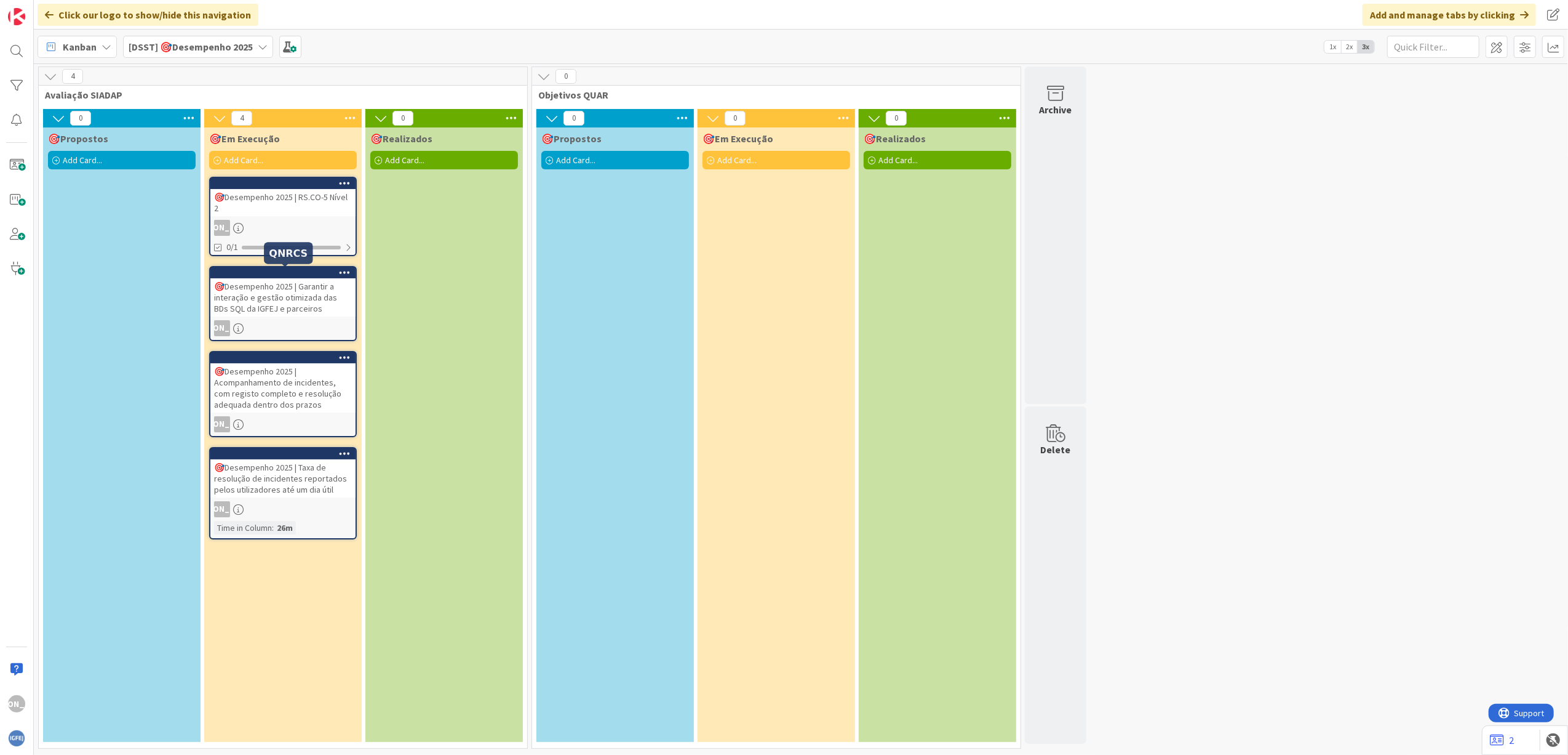
click at [285, 294] on div "🎯Desempenho 2025 | Garantir a interação e gestão otimizada das BDs SQL da IGFEJ…" at bounding box center [283, 297] width 145 height 38
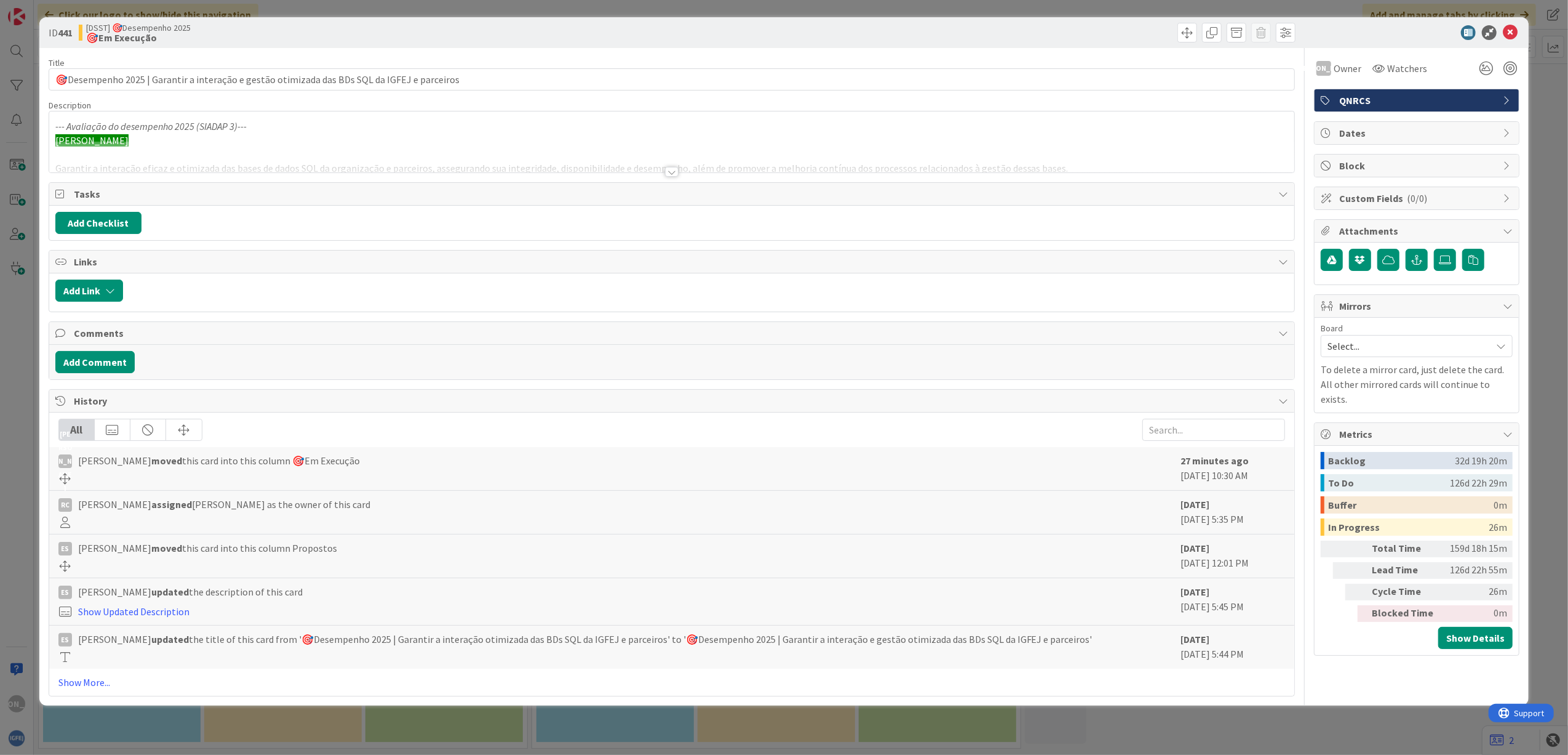
click at [667, 170] on div at bounding box center [672, 171] width 14 height 10
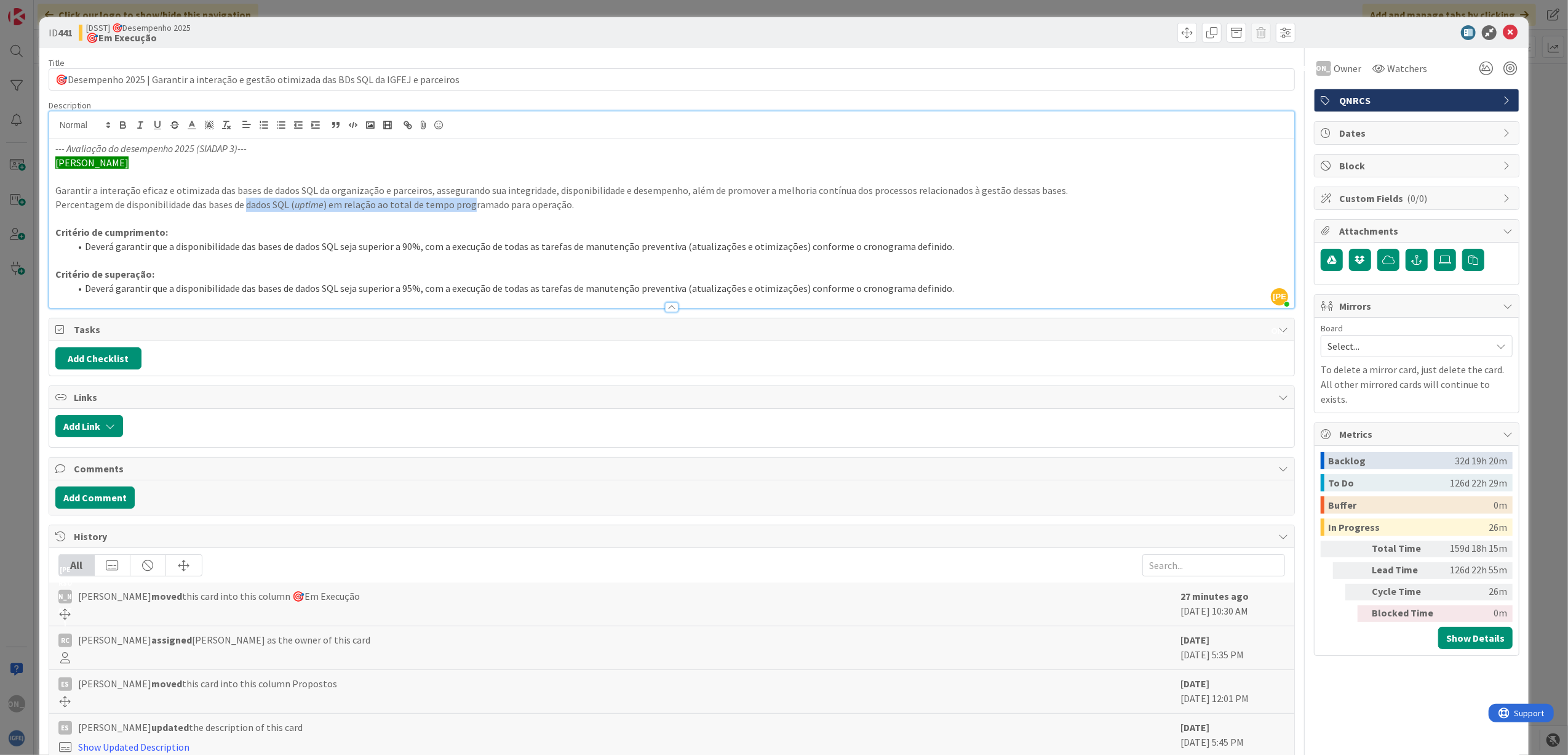
drag, startPoint x: 291, startPoint y: 206, endPoint x: 479, endPoint y: 205, distance: 188.0
click at [478, 205] on p "Percentagem de disponibilidade das bases de dados SQL ( uptime ) em relação ao …" at bounding box center [672, 204] width 1233 height 14
click at [1503, 25] on icon at bounding box center [1510, 32] width 15 height 15
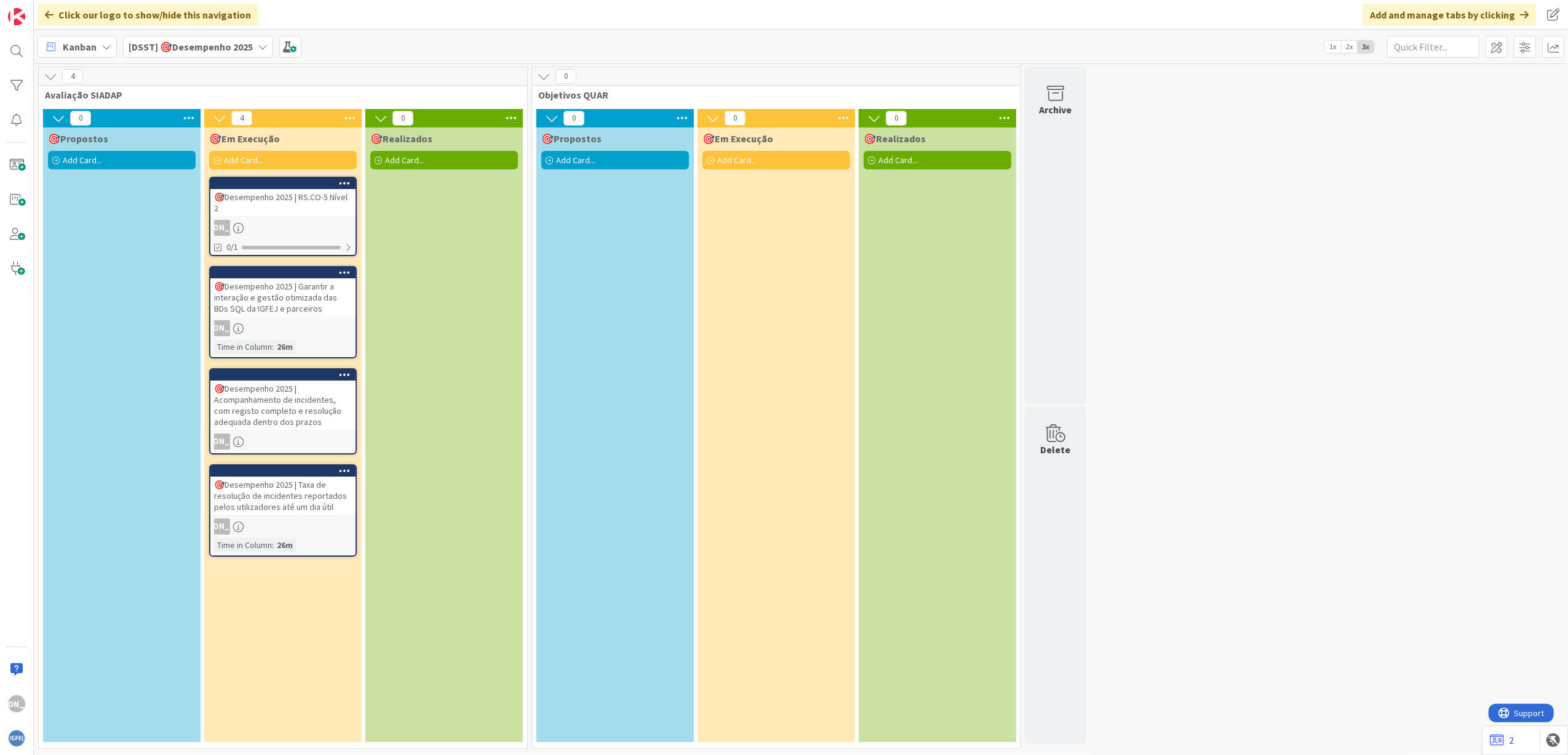
click at [251, 227] on div "[PERSON_NAME]" at bounding box center [283, 228] width 145 height 16
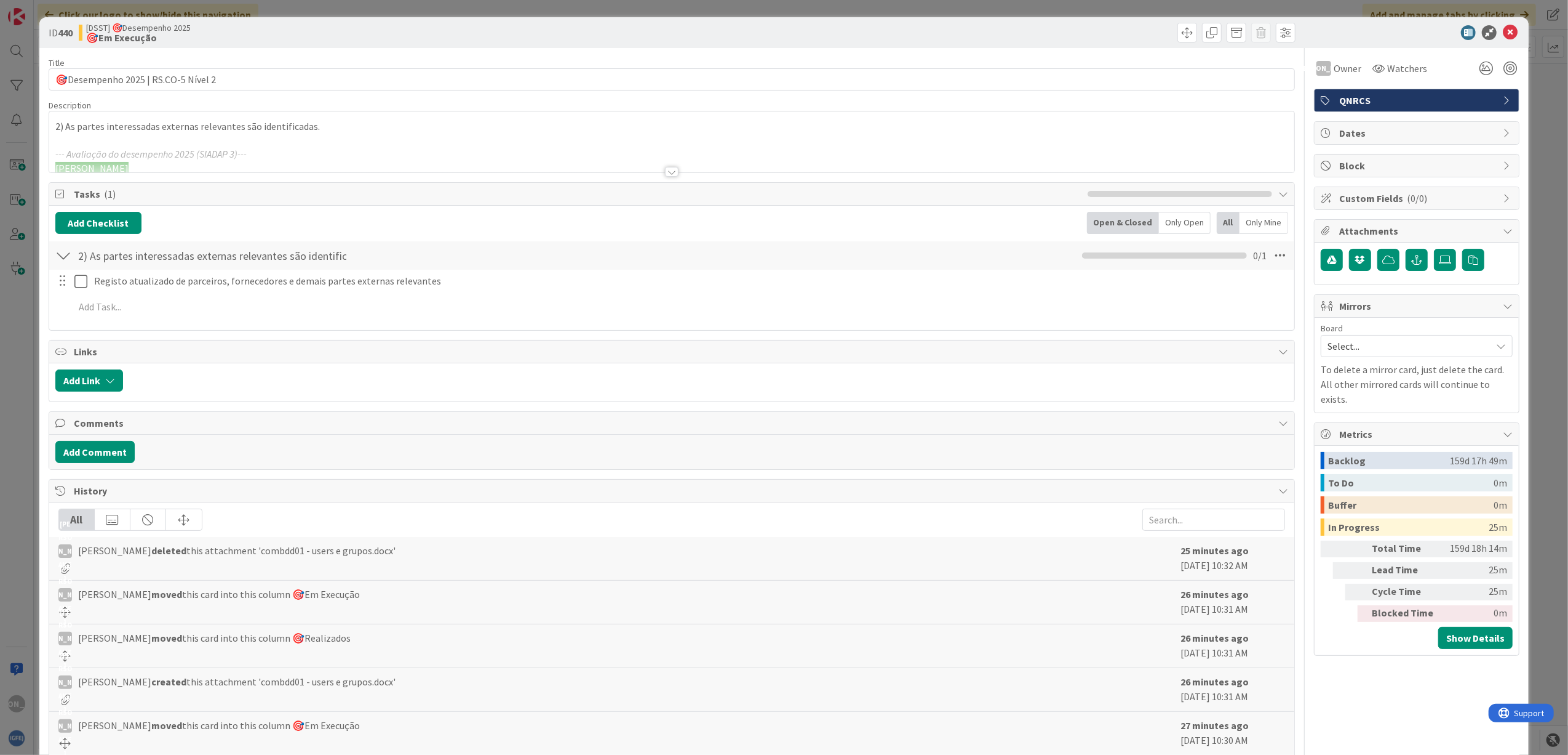
click at [672, 170] on div at bounding box center [672, 171] width 14 height 10
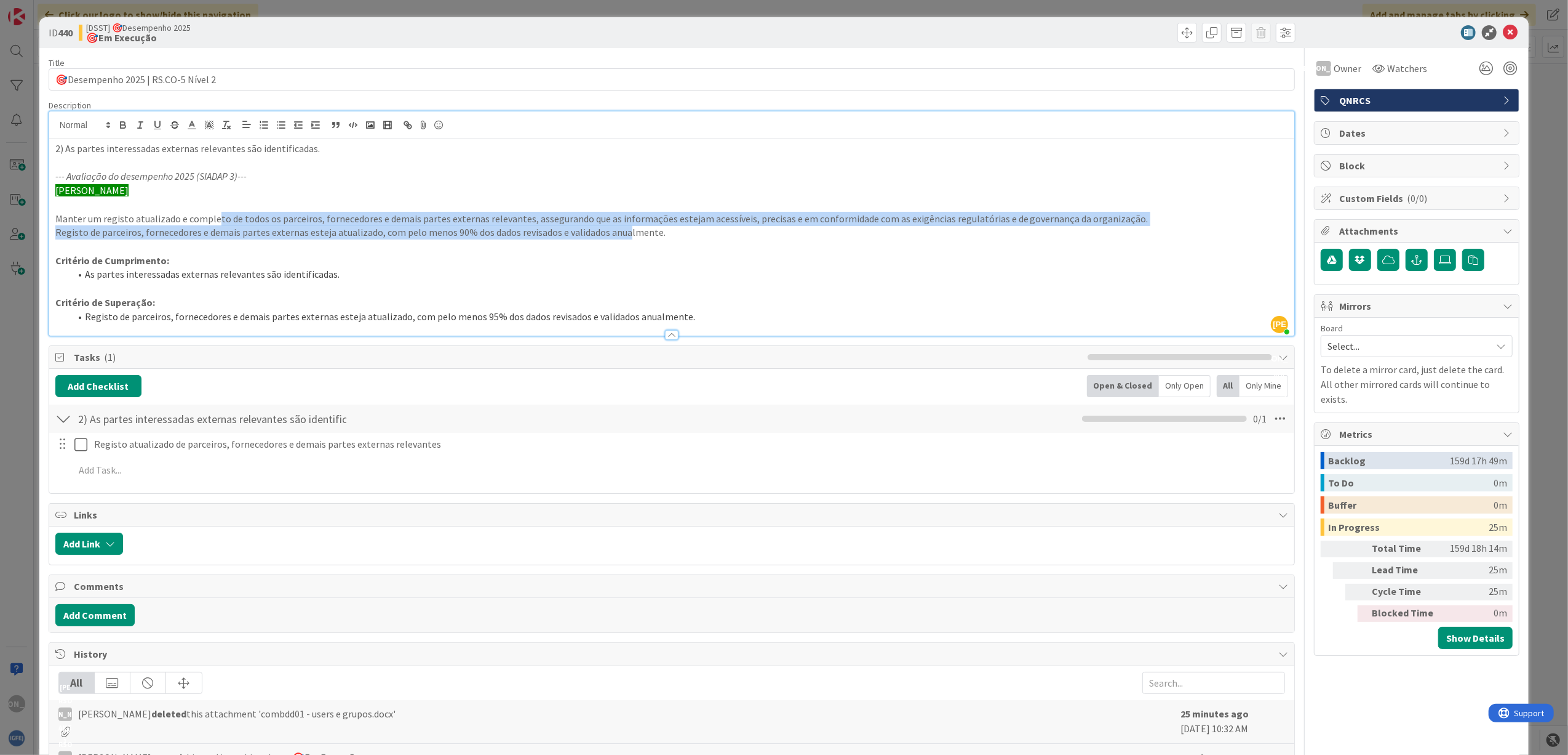
drag, startPoint x: 215, startPoint y: 221, endPoint x: 618, endPoint y: 230, distance: 403.1
click at [618, 230] on div "2) As partes interessadas externas relevantes são identificadas. --- Avaliação …" at bounding box center [672, 237] width 1246 height 197
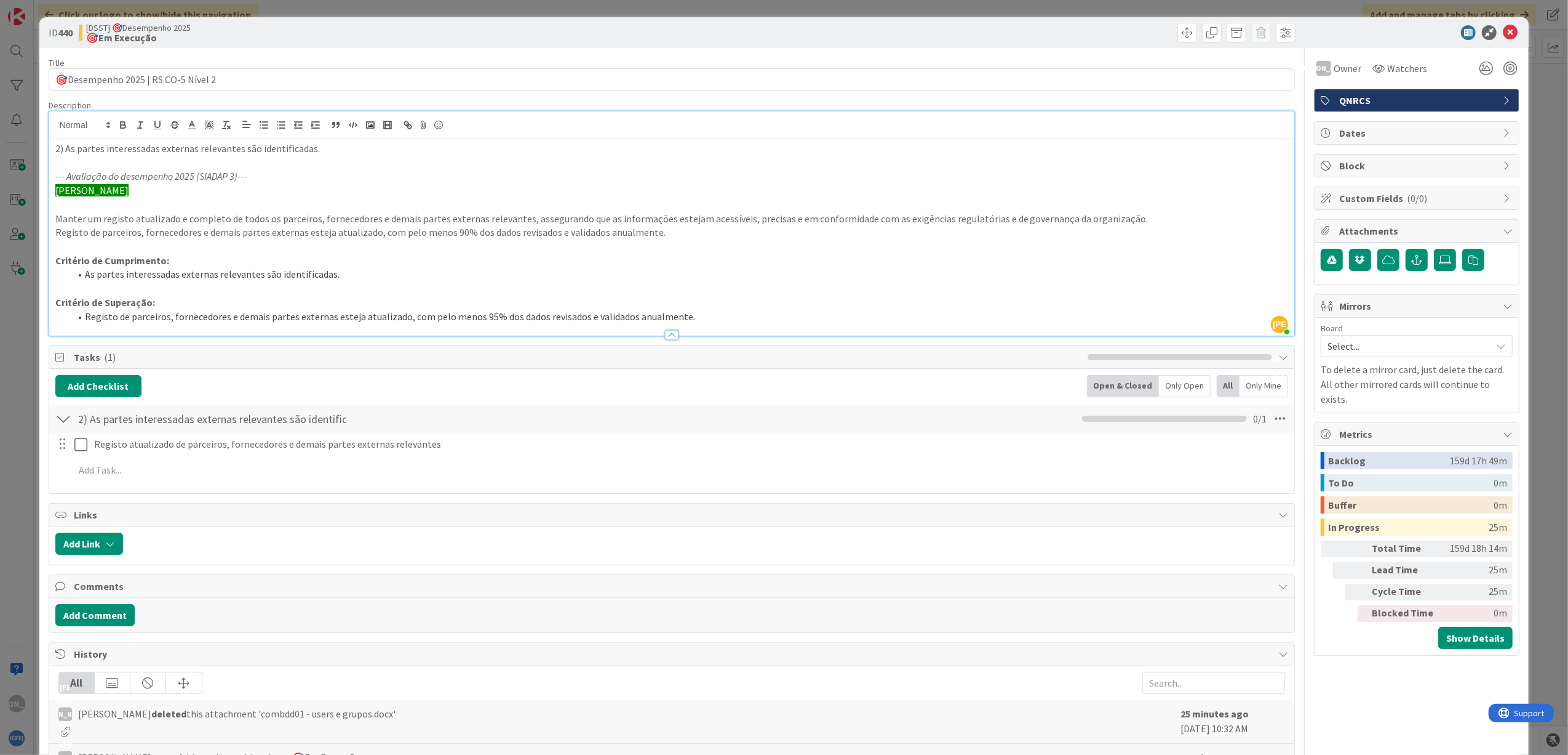
click at [654, 231] on p "Registo de parceiros, fornecedores e demais partes externas esteja atualizado, …" at bounding box center [672, 232] width 1233 height 14
click at [1503, 35] on icon at bounding box center [1510, 32] width 15 height 15
